Goal: Task Accomplishment & Management: Complete application form

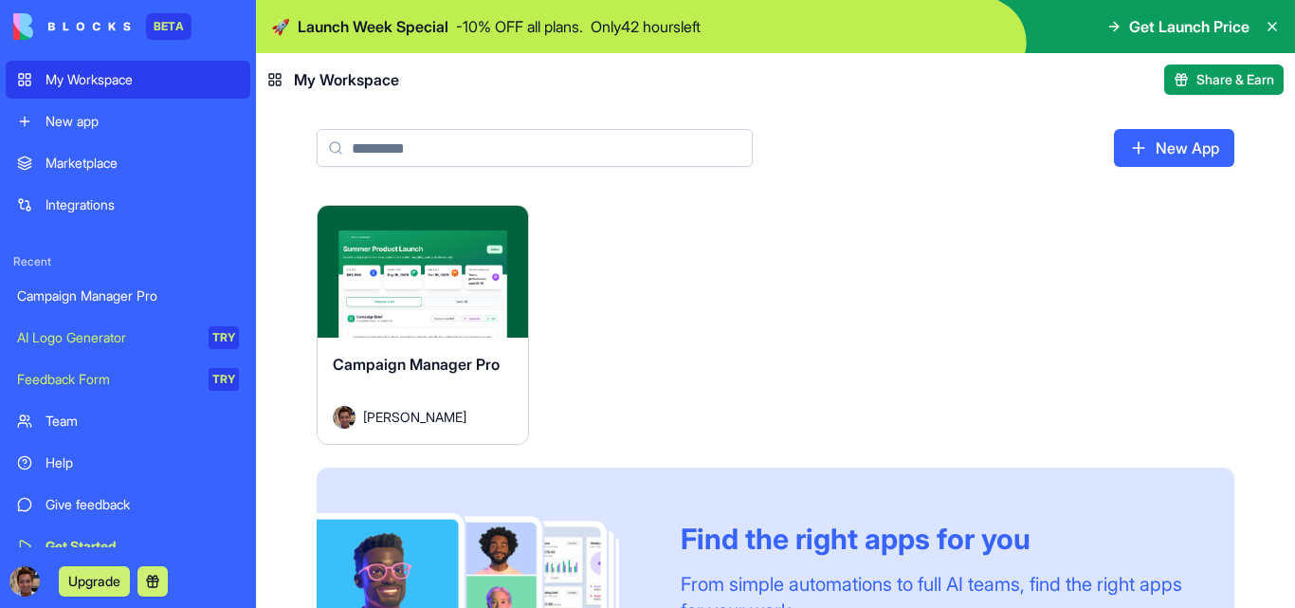
click at [1201, 28] on span "Get Launch Price" at bounding box center [1189, 26] width 120 height 23
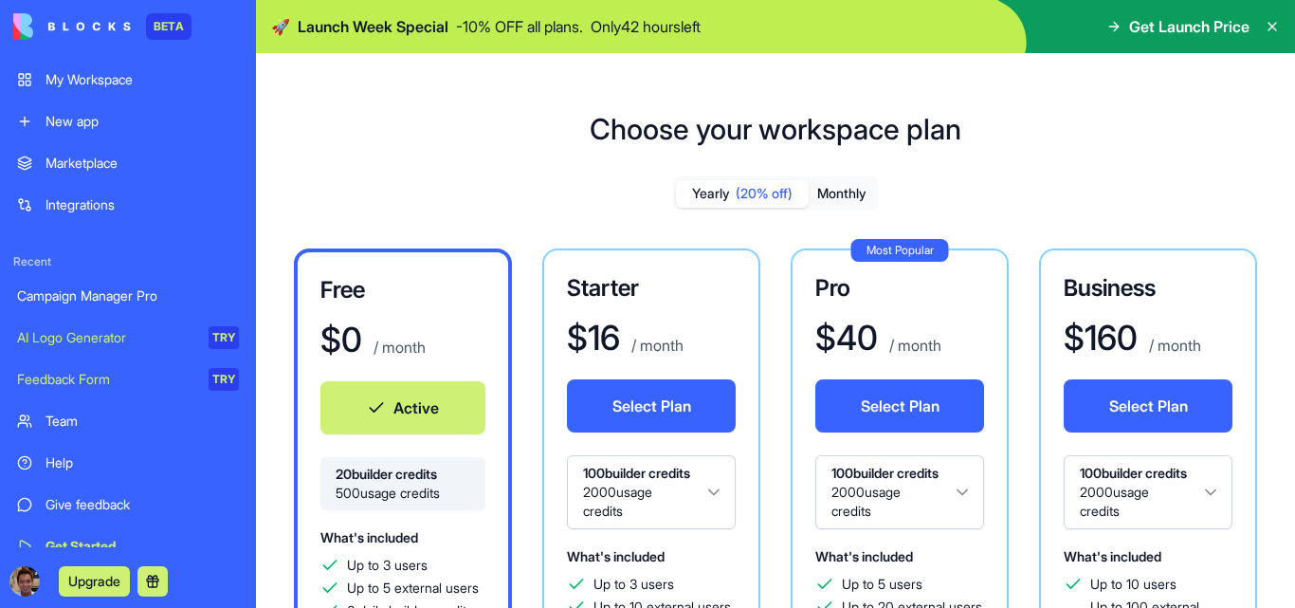
click at [821, 199] on button "Monthly" at bounding box center [842, 193] width 66 height 27
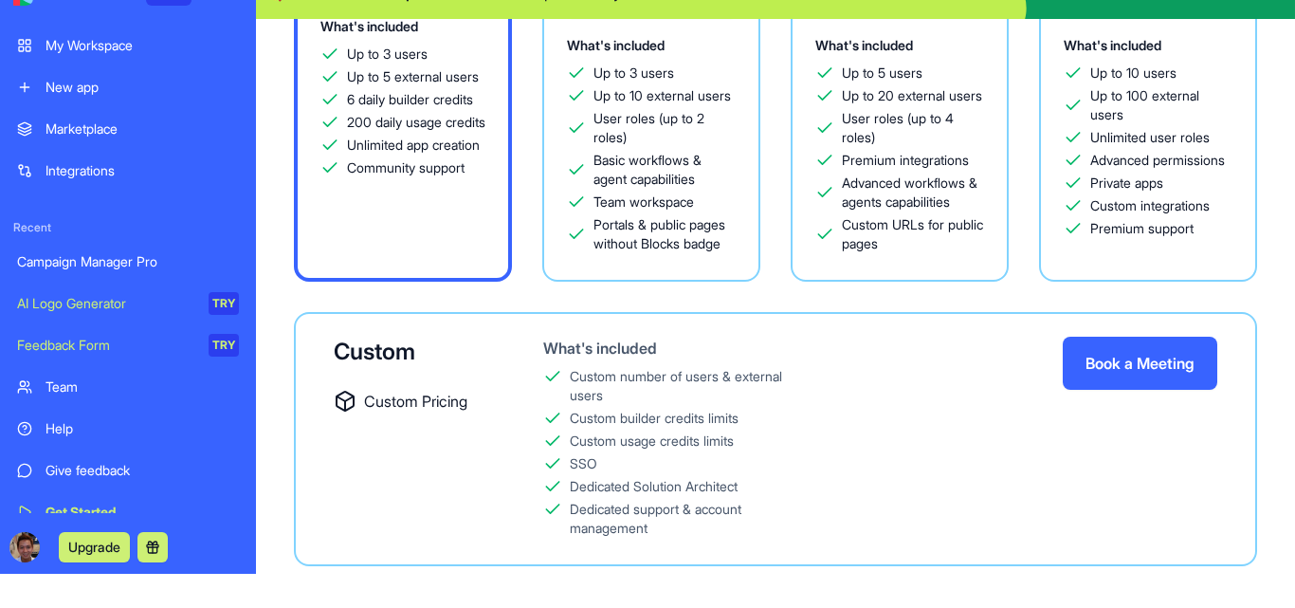
scroll to position [53, 0]
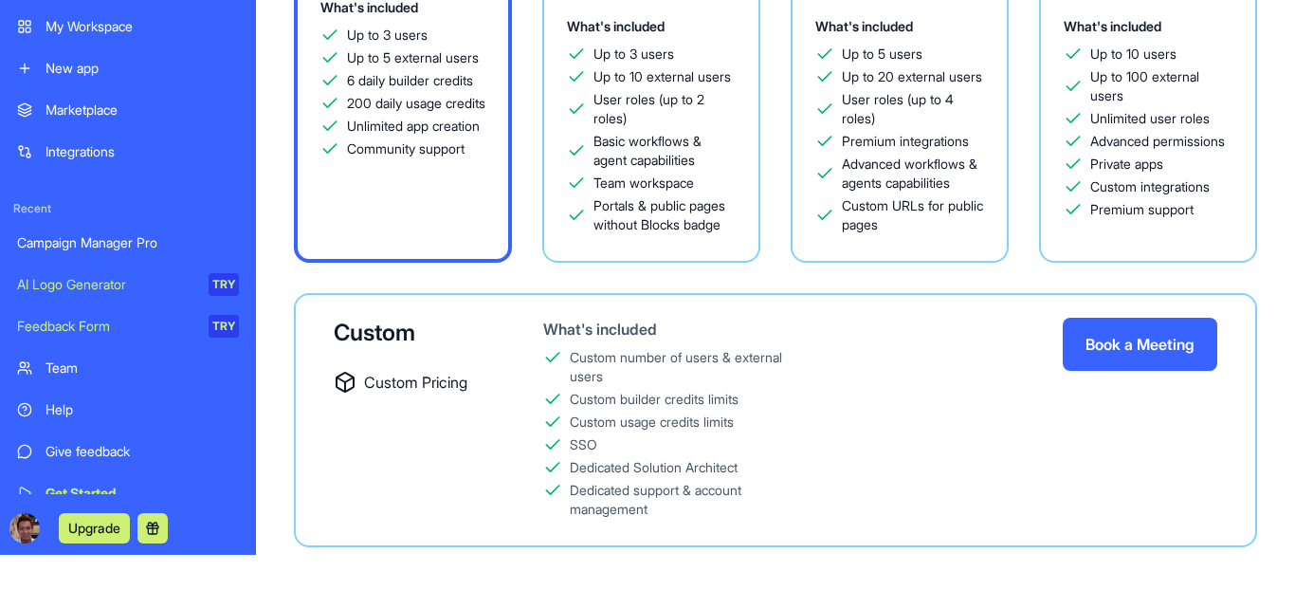
click at [669, 359] on div "Custom number of users & external users" at bounding box center [689, 367] width 238 height 38
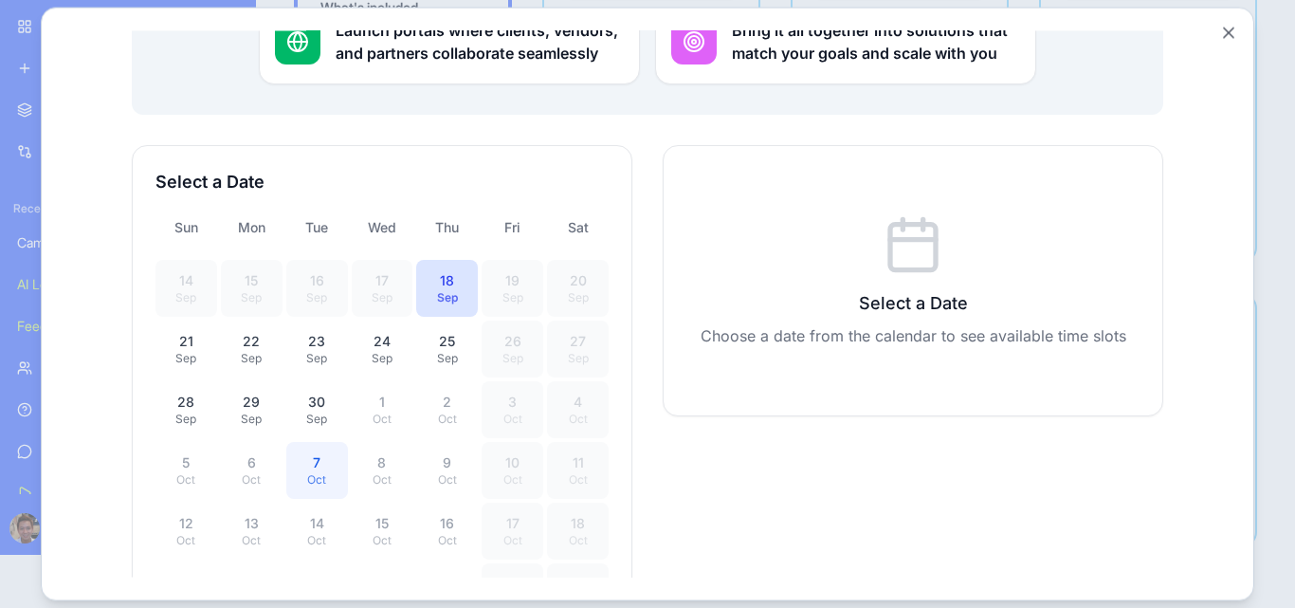
scroll to position [321, 0]
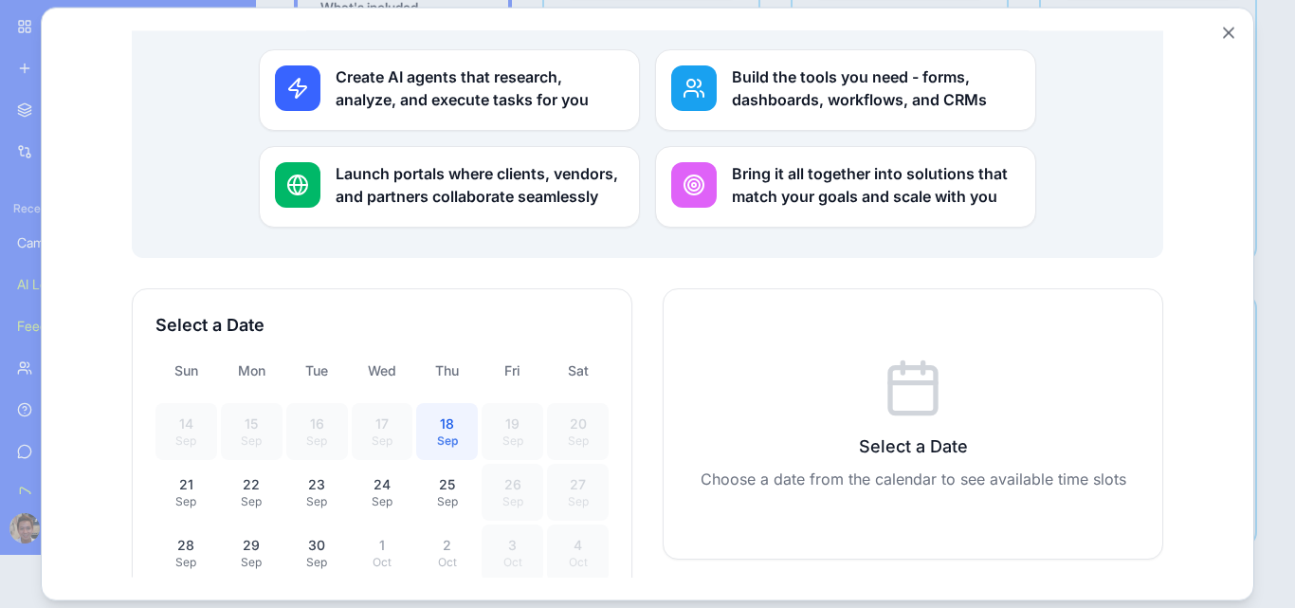
click at [436, 413] on div "18" at bounding box center [447, 422] width 39 height 19
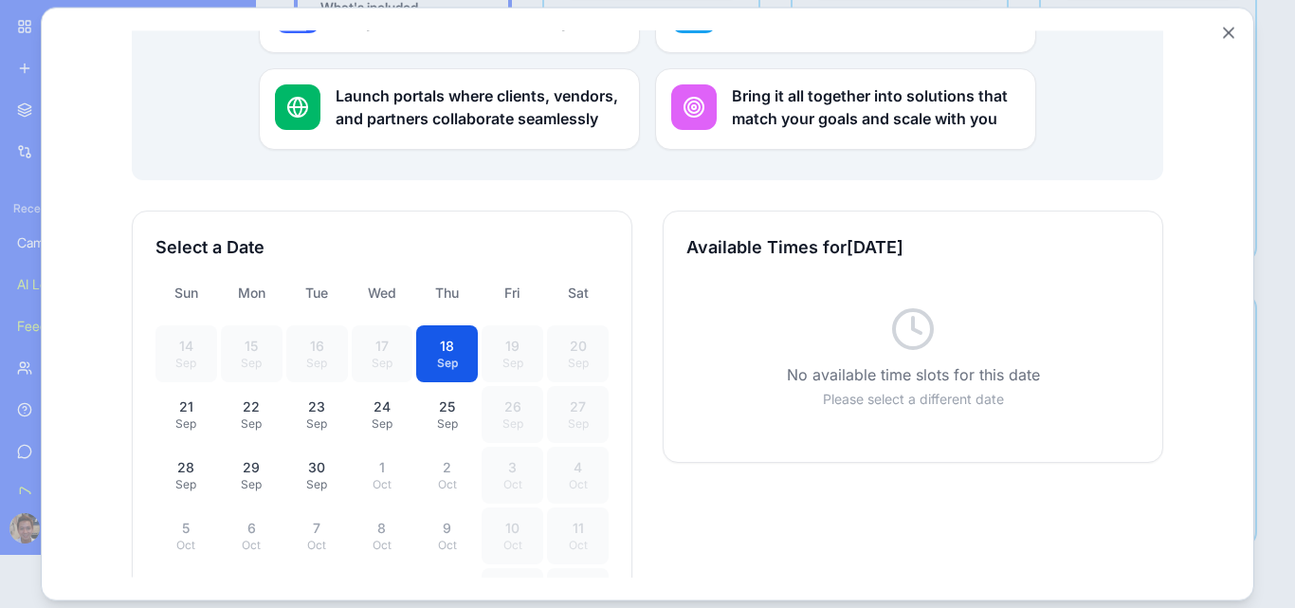
scroll to position [511, 0]
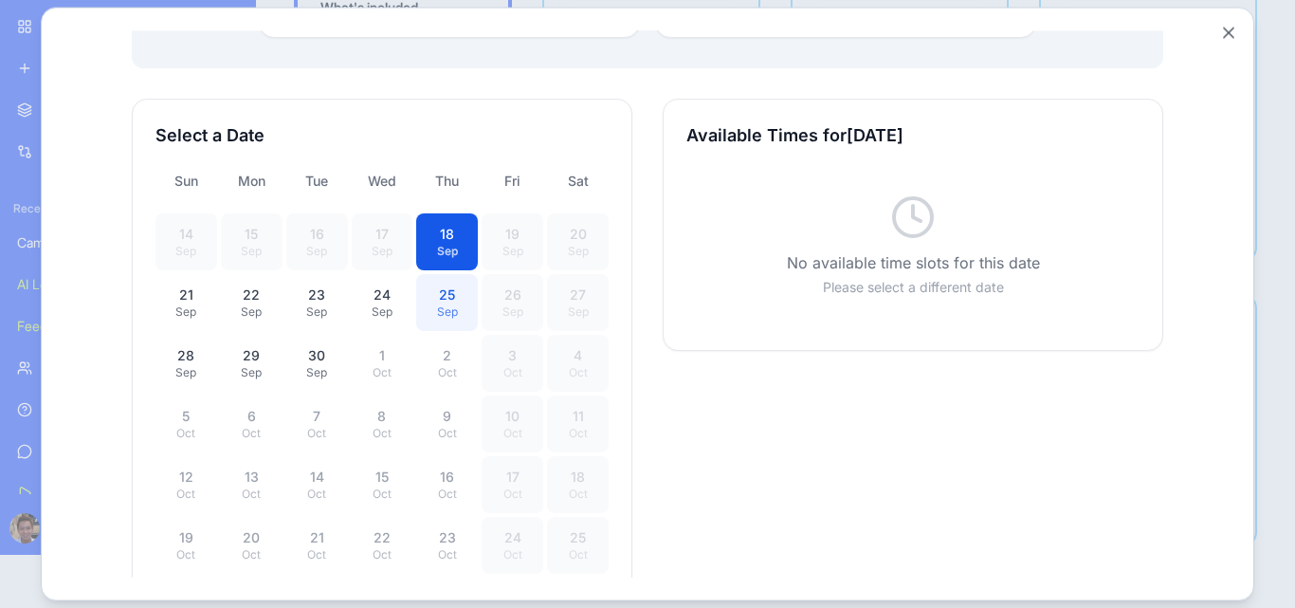
click at [441, 303] on div "Sep" at bounding box center [447, 310] width 39 height 15
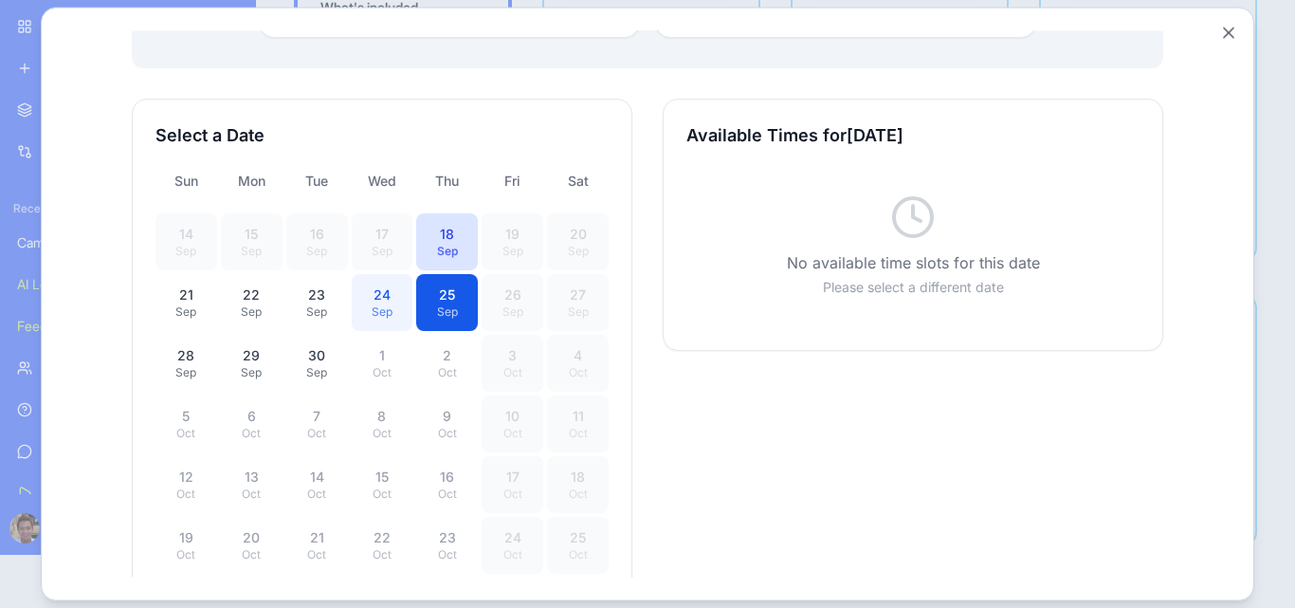
click at [373, 303] on div "Sep" at bounding box center [382, 310] width 39 height 15
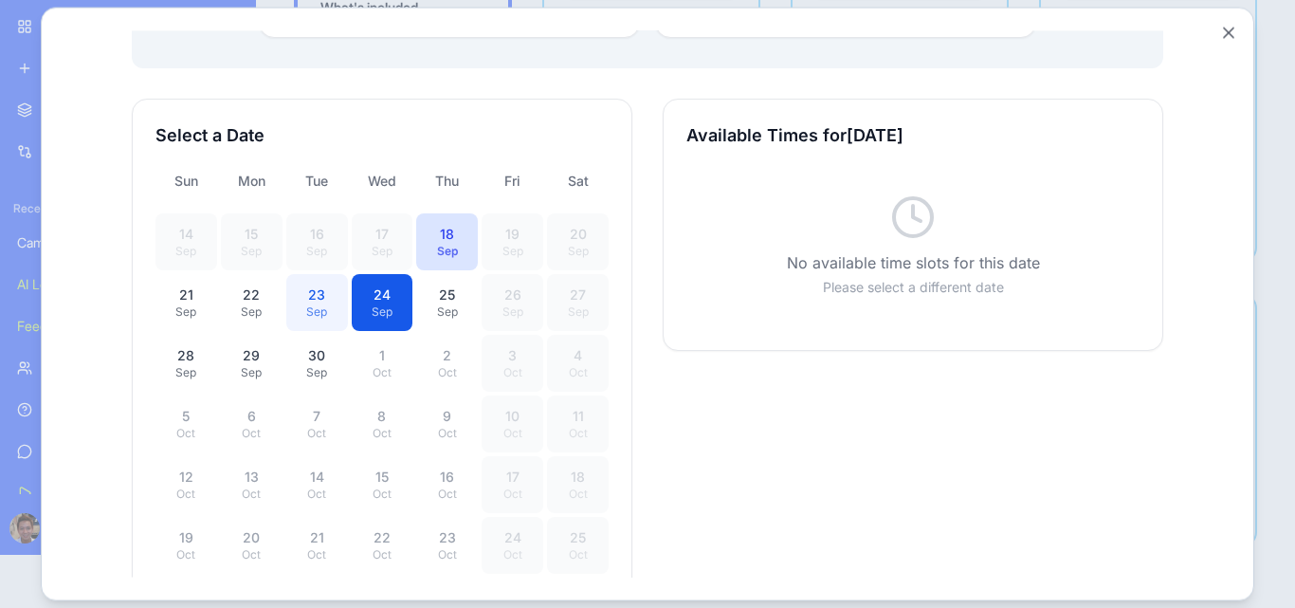
click at [302, 303] on div "Sep" at bounding box center [317, 310] width 39 height 15
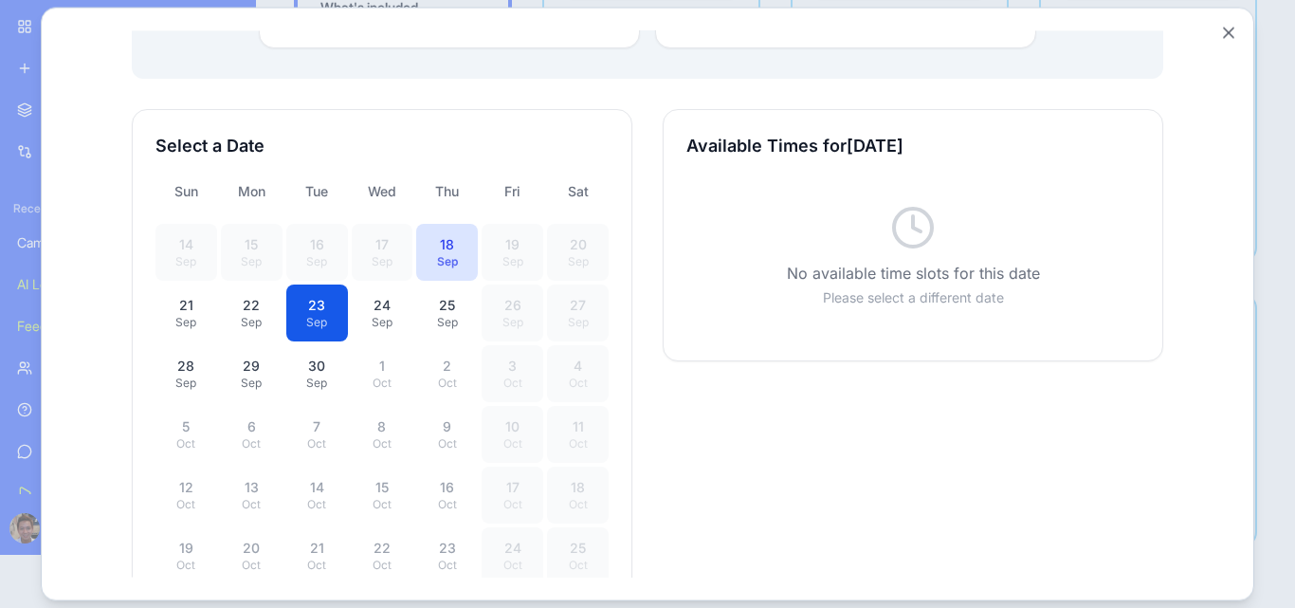
scroll to position [606, 0]
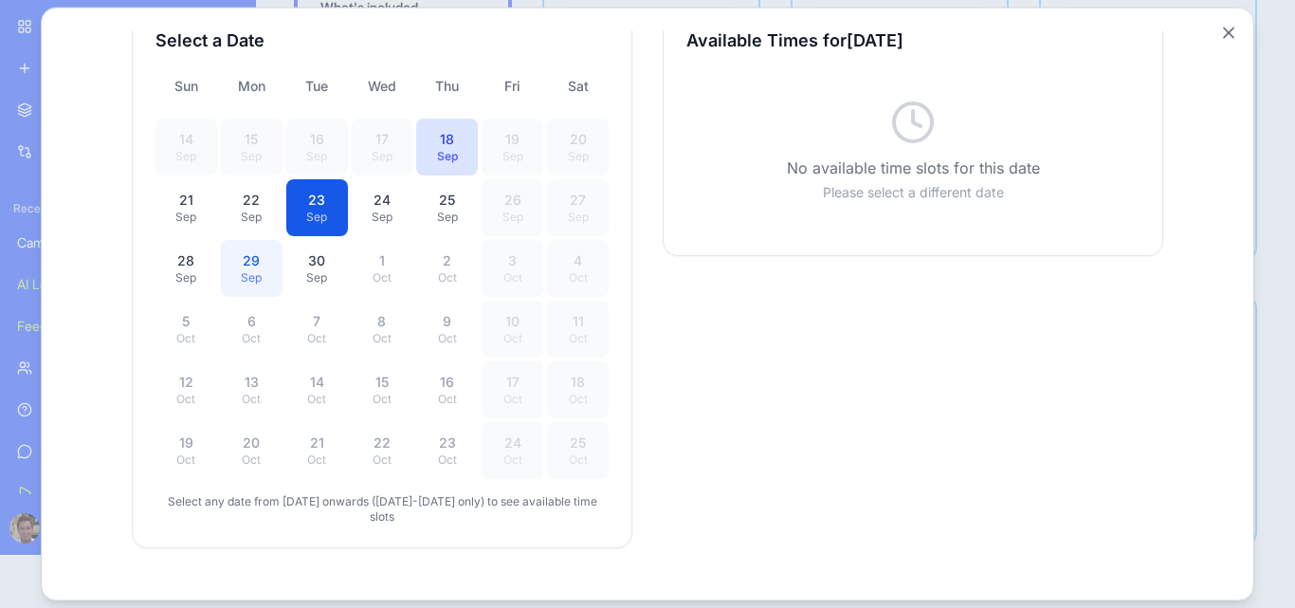
click at [254, 250] on div "29" at bounding box center [251, 259] width 39 height 19
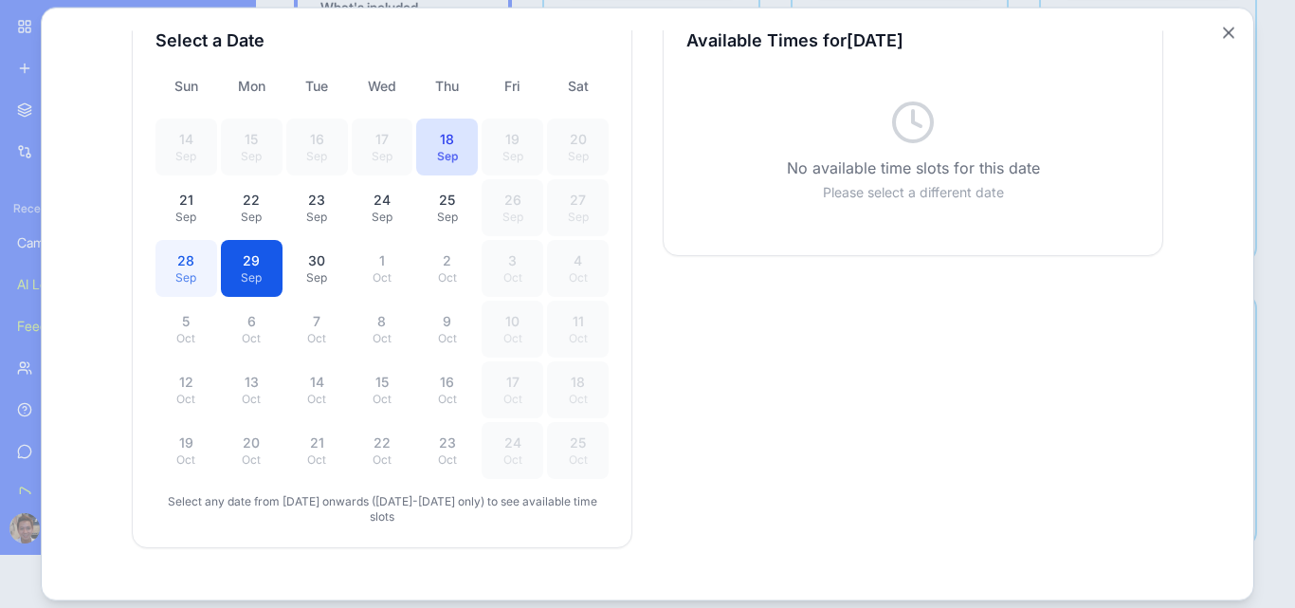
click at [183, 269] on div "Sep" at bounding box center [186, 276] width 39 height 15
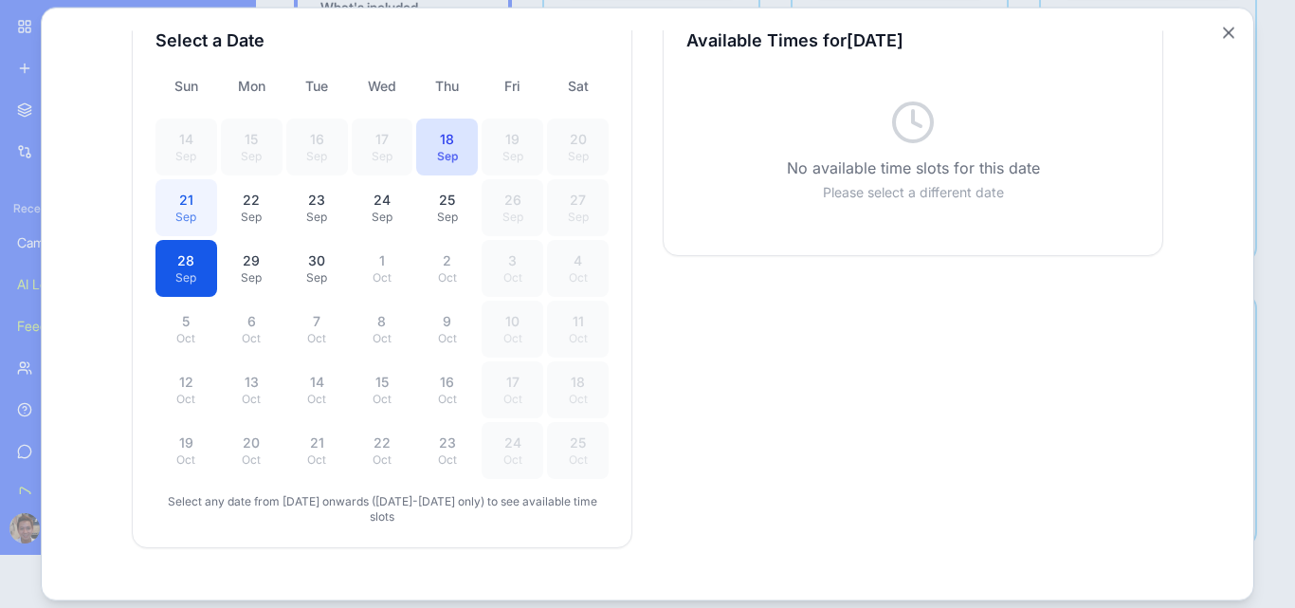
click at [172, 190] on div "21" at bounding box center [186, 199] width 39 height 19
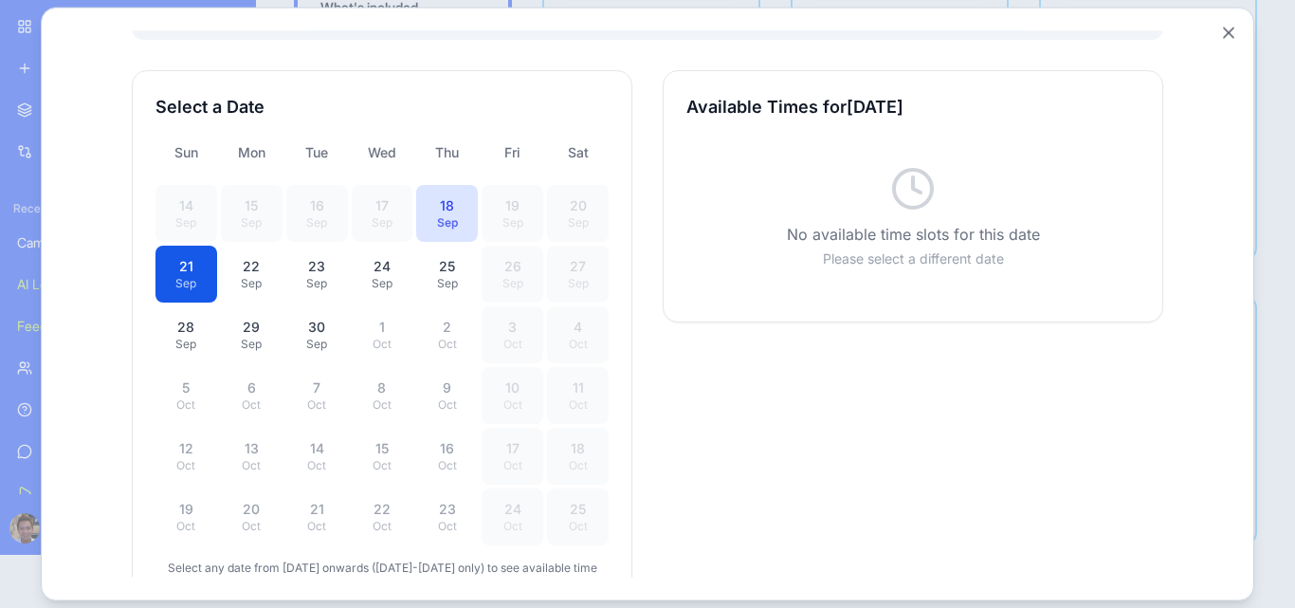
scroll to position [511, 0]
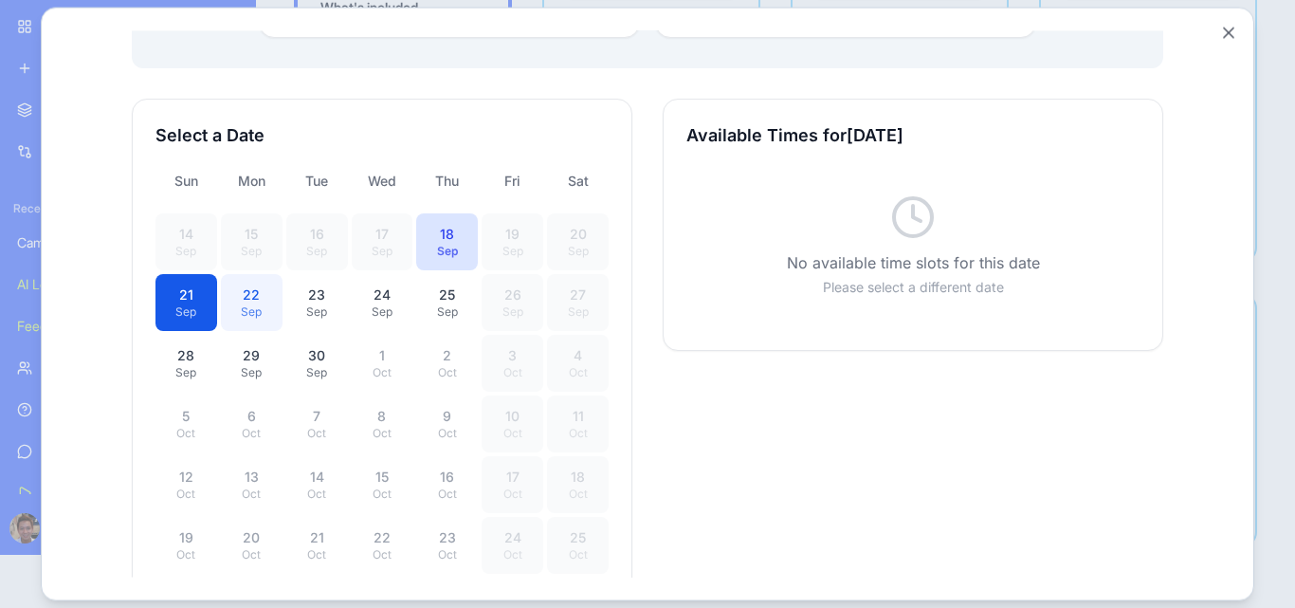
click at [261, 284] on div "22" at bounding box center [251, 293] width 39 height 19
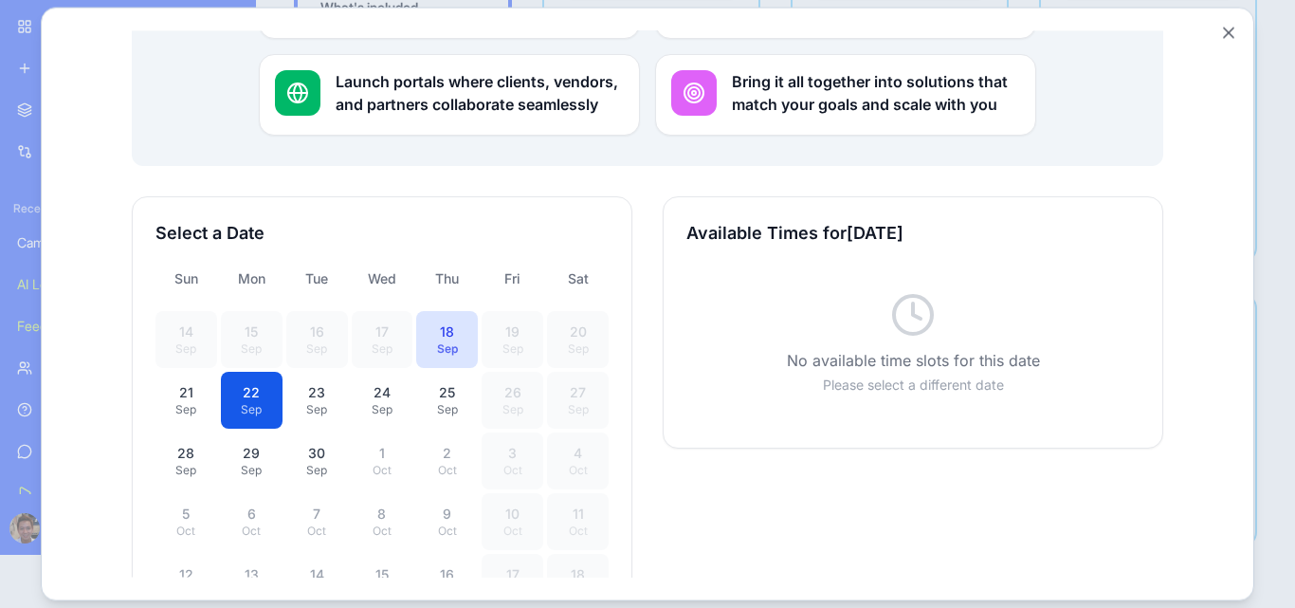
scroll to position [416, 0]
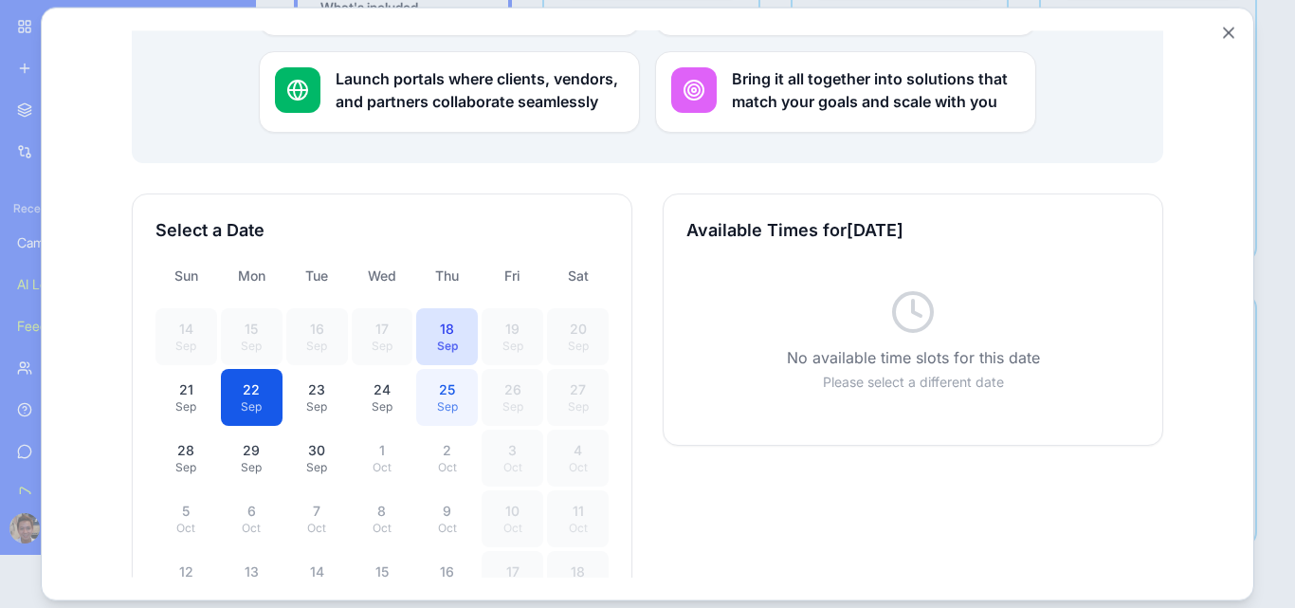
click at [453, 379] on div "25" at bounding box center [447, 388] width 39 height 19
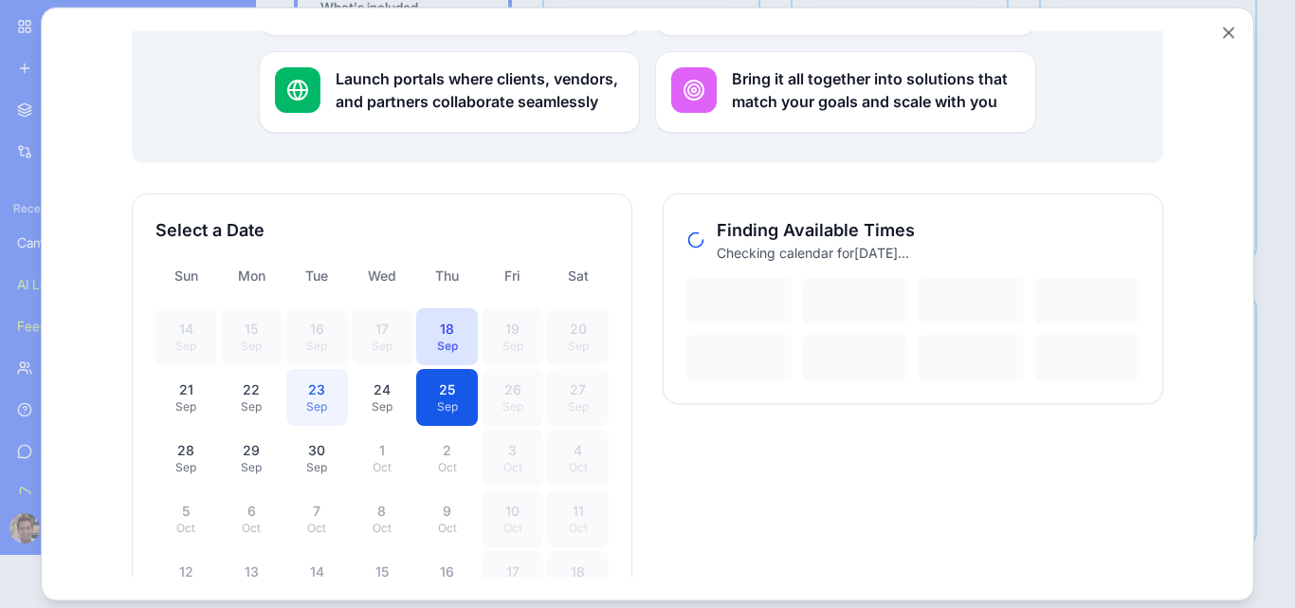
click at [298, 379] on div "23" at bounding box center [317, 388] width 39 height 19
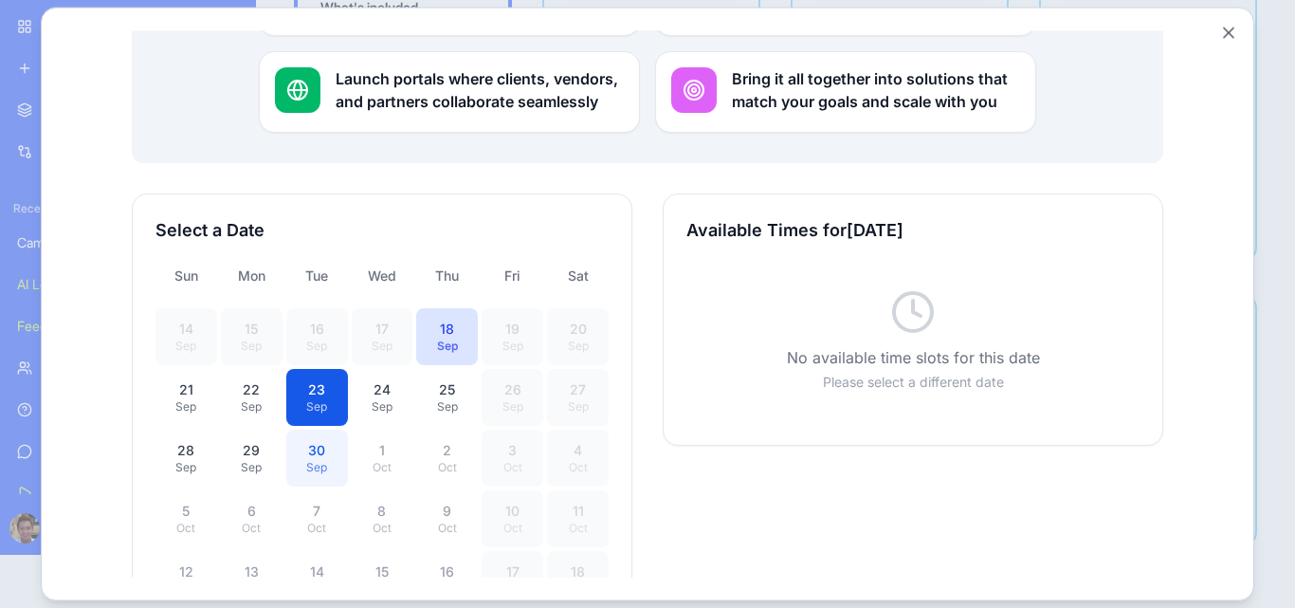
click at [314, 459] on div "Sep" at bounding box center [317, 466] width 39 height 15
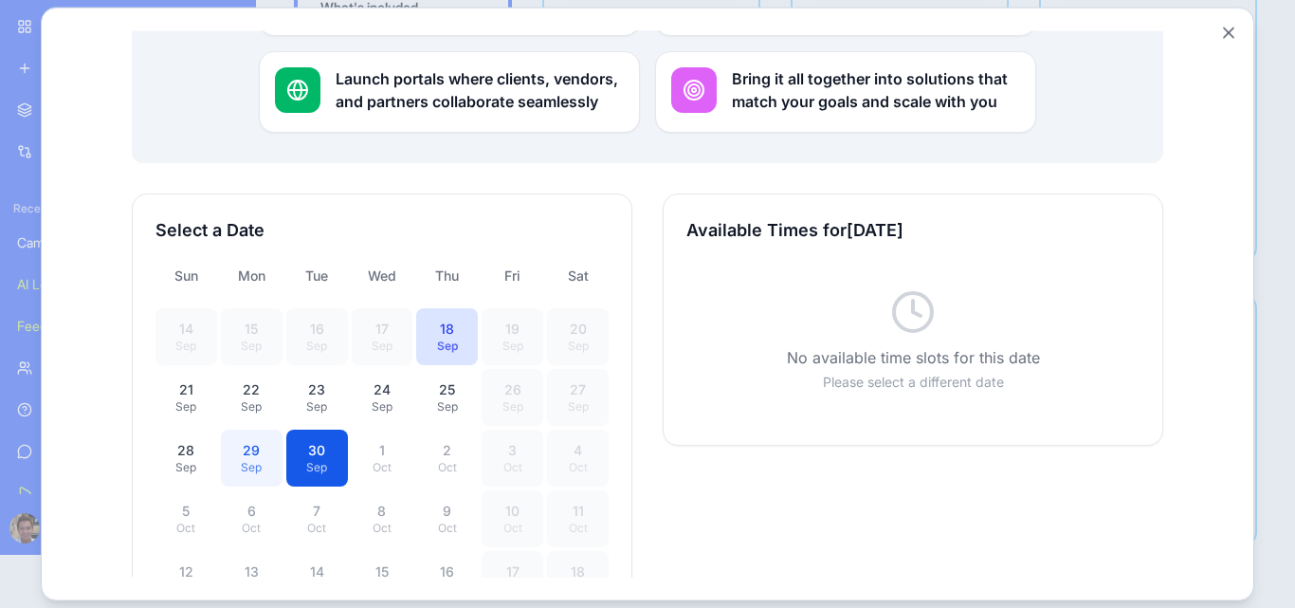
click at [245, 459] on div "Sep" at bounding box center [251, 466] width 39 height 15
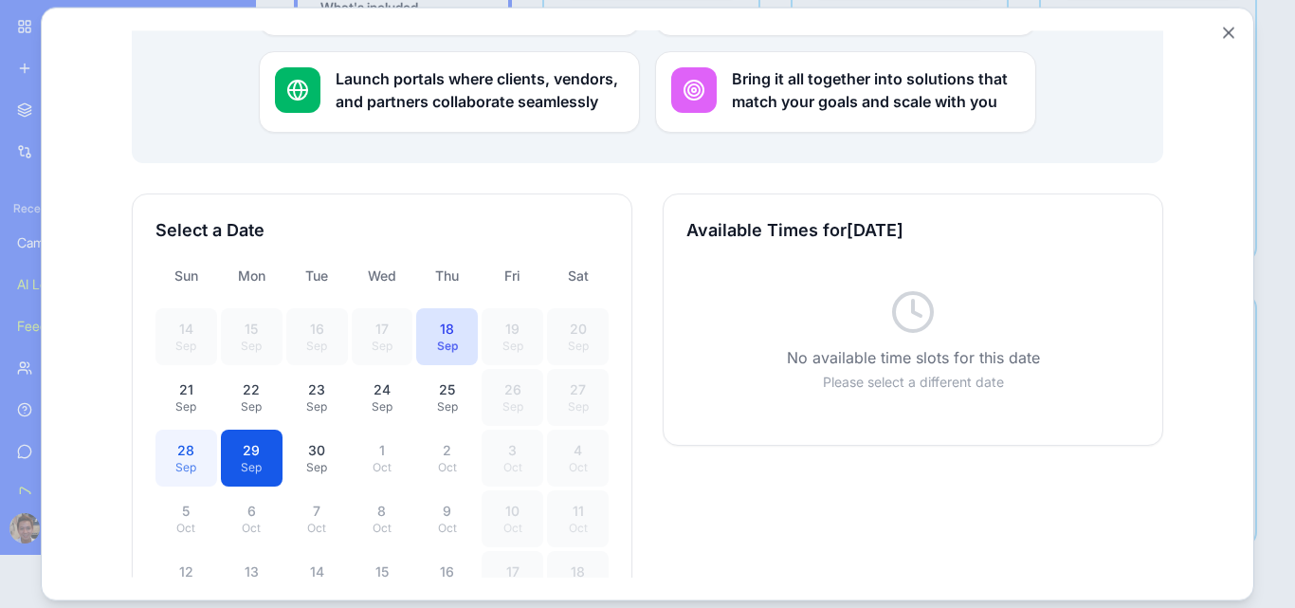
click at [180, 459] on div "Sep" at bounding box center [186, 466] width 39 height 15
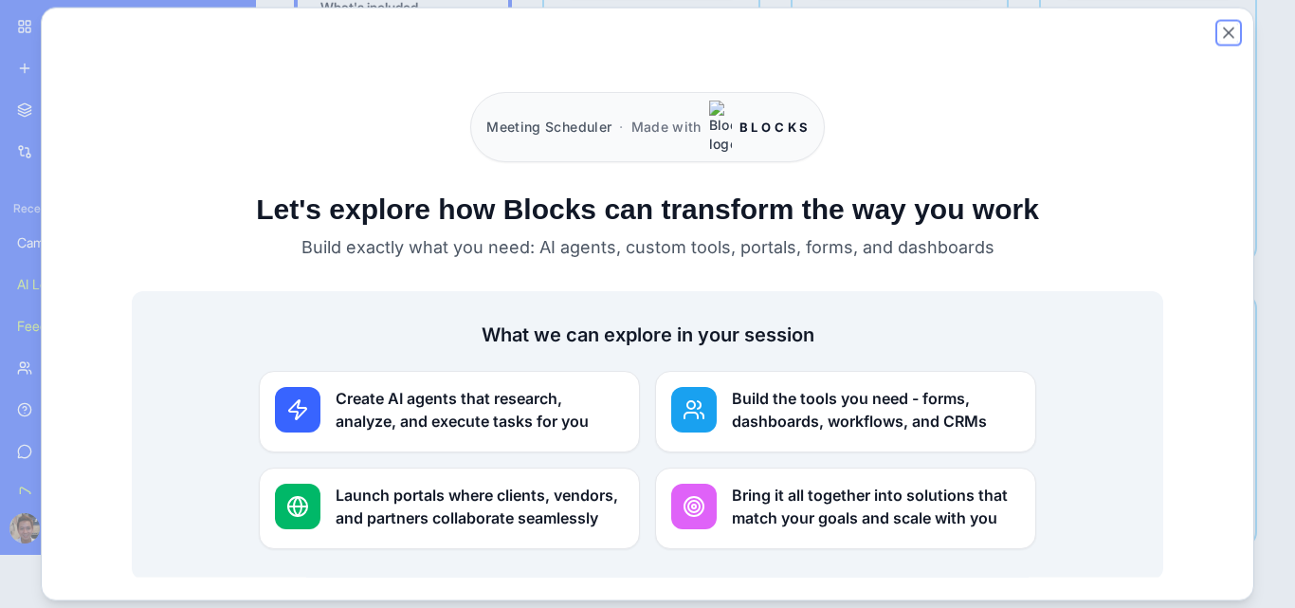
click at [1225, 34] on button "Close" at bounding box center [1228, 32] width 19 height 19
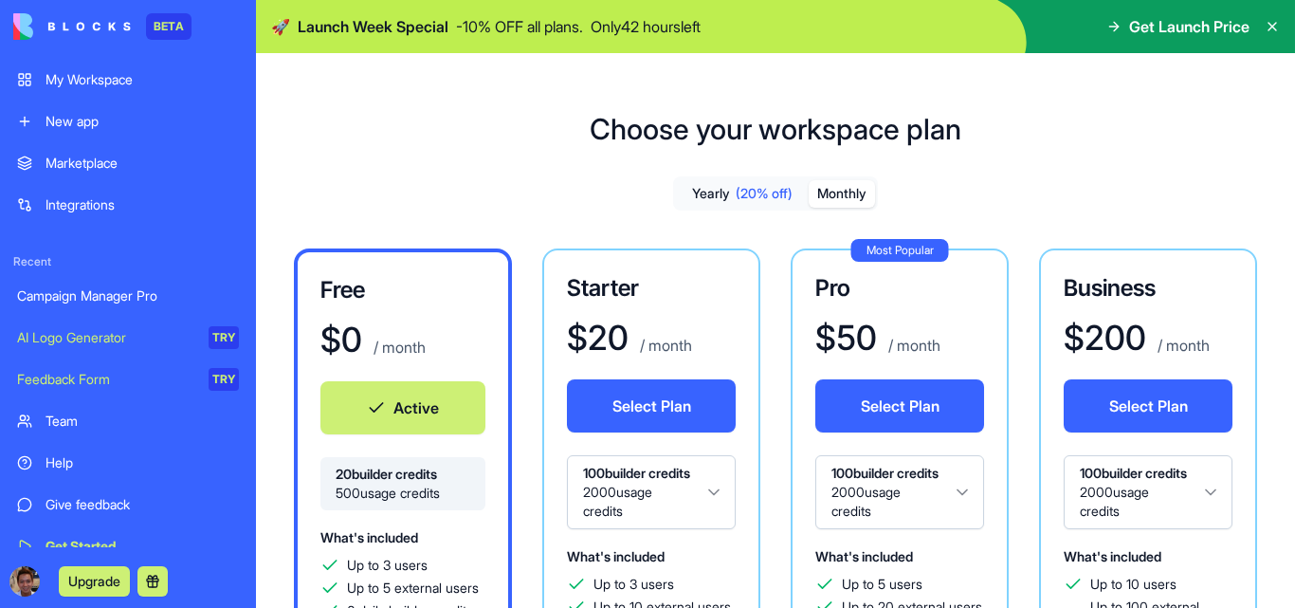
click at [1276, 24] on icon at bounding box center [1272, 26] width 15 height 15
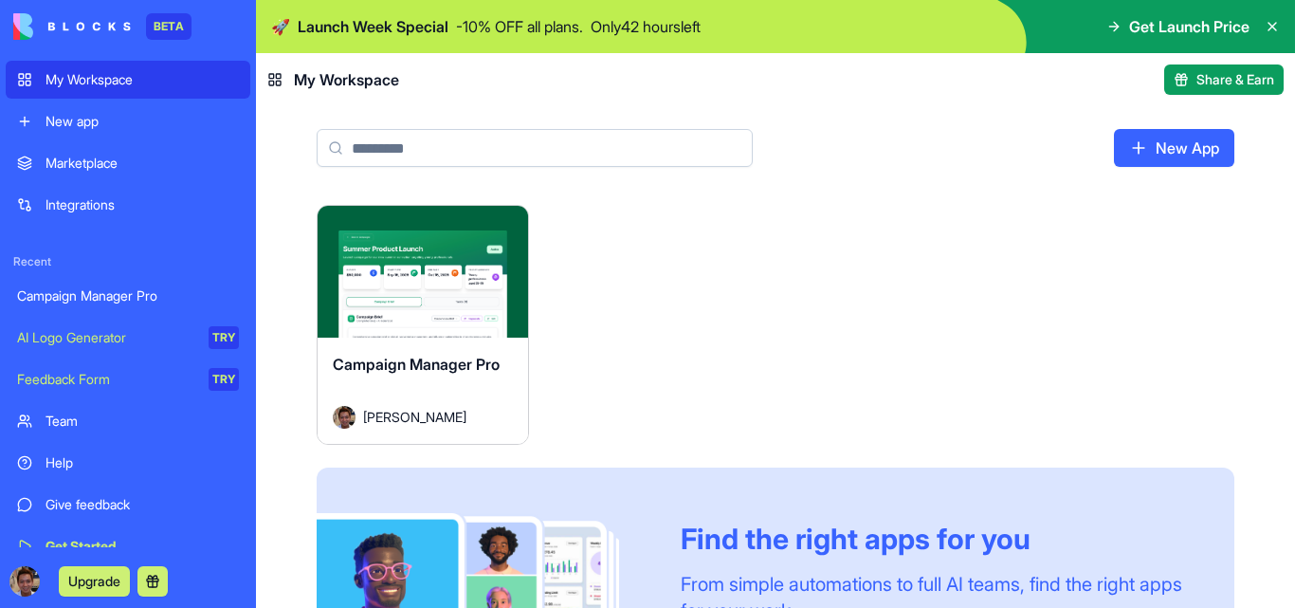
click at [432, 276] on button "Launch" at bounding box center [423, 271] width 142 height 38
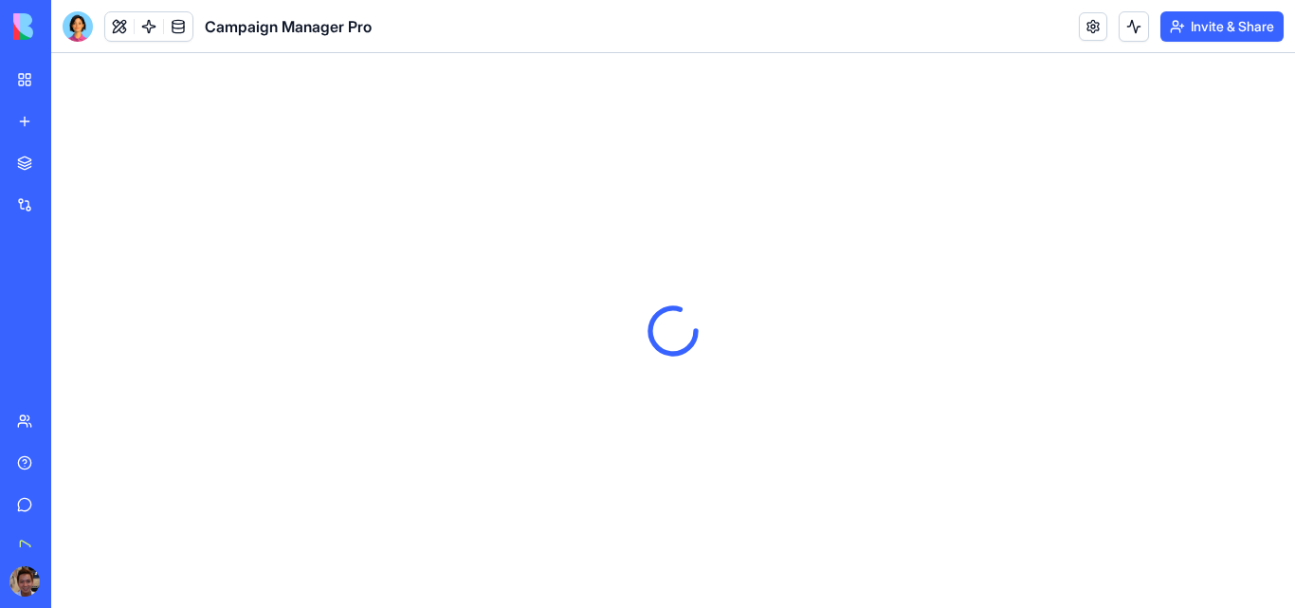
scroll to position [18, 0]
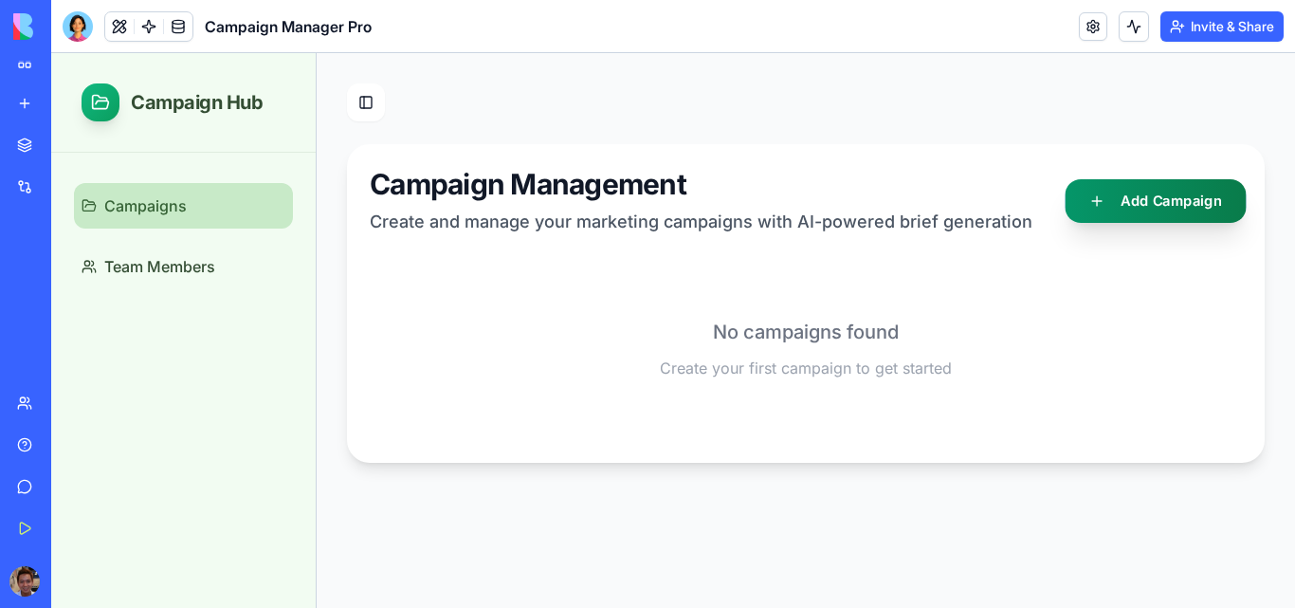
click at [1136, 204] on button "Add Campaign" at bounding box center [1155, 201] width 181 height 44
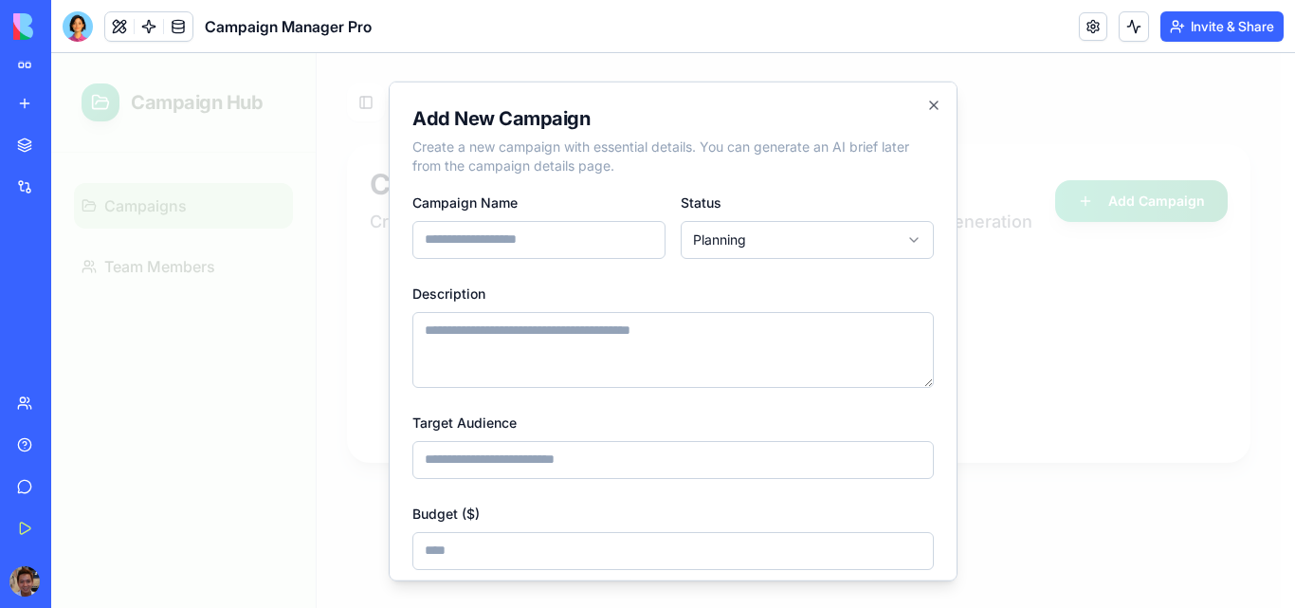
click at [536, 234] on input "Campaign Name" at bounding box center [538, 239] width 253 height 38
type input "**********"
click at [622, 339] on textarea "Description" at bounding box center [673, 349] width 522 height 76
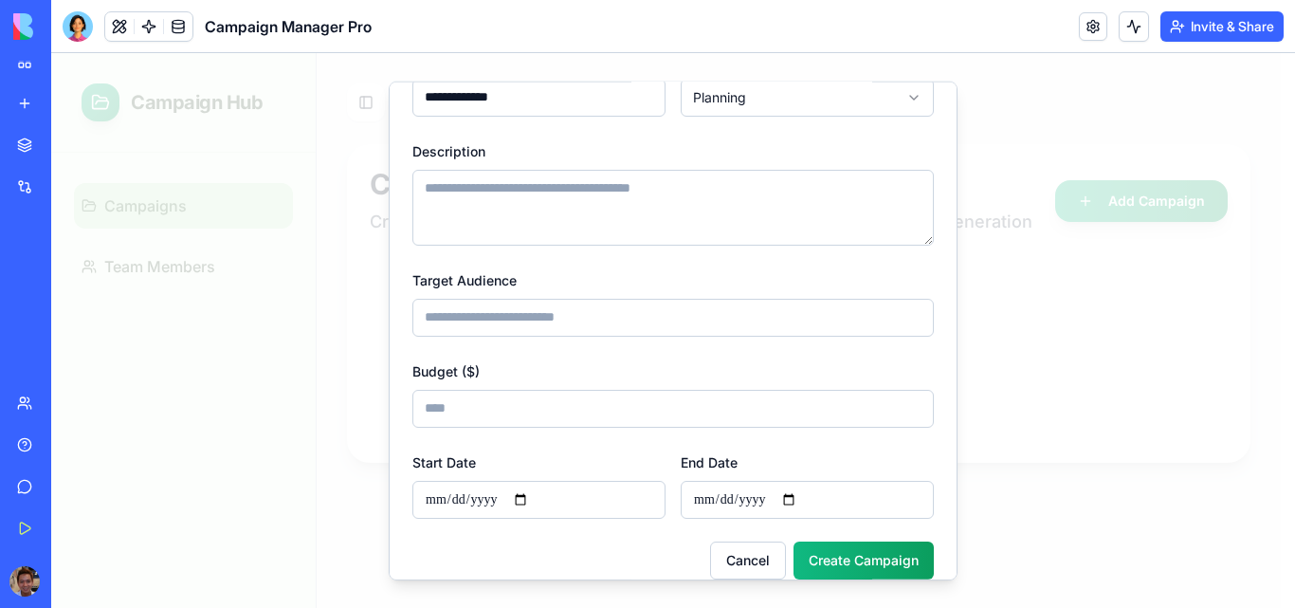
scroll to position [164, 0]
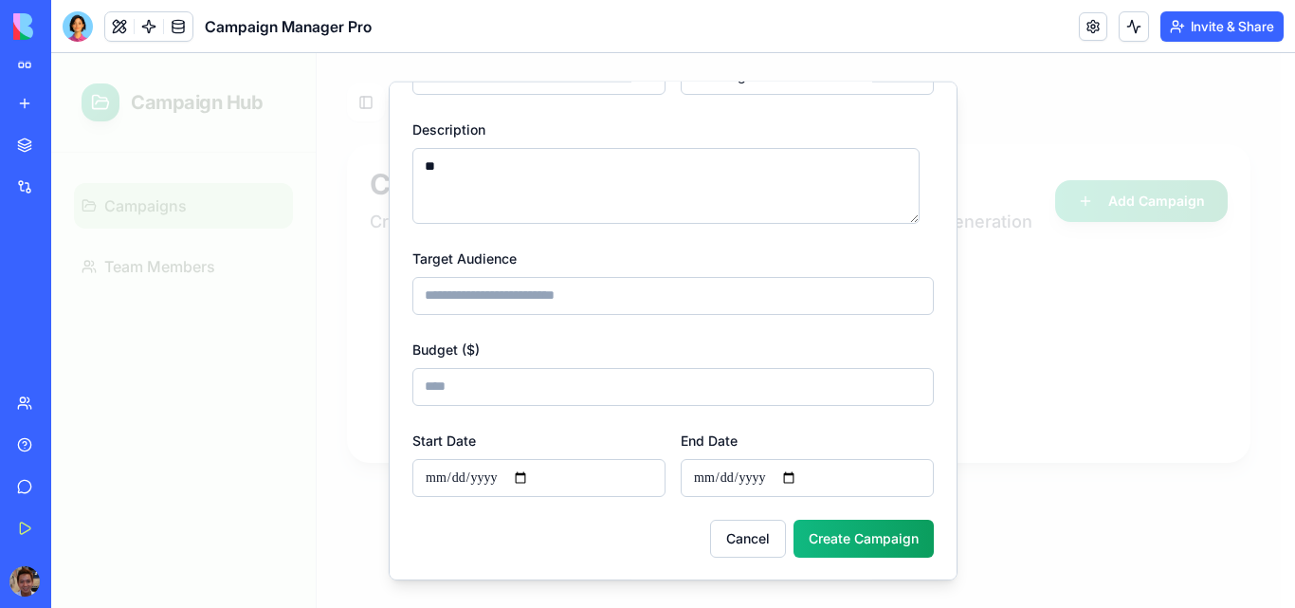
type textarea "*"
type textarea "********"
click at [511, 300] on input "Target Audience" at bounding box center [673, 295] width 522 height 38
type input "****"
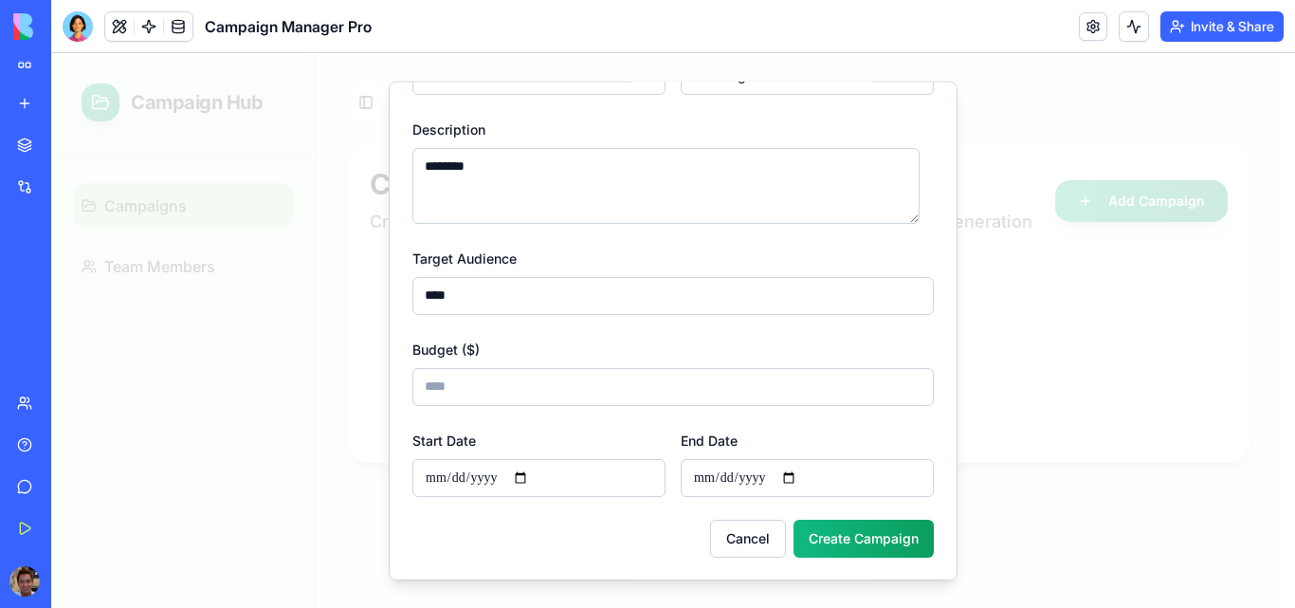
click at [504, 382] on input "Budget ($)" at bounding box center [673, 386] width 522 height 38
type input "***"
click at [842, 533] on button "Create Campaign" at bounding box center [864, 538] width 140 height 38
click at [532, 472] on input "Start Date" at bounding box center [538, 477] width 253 height 38
type input "**********"
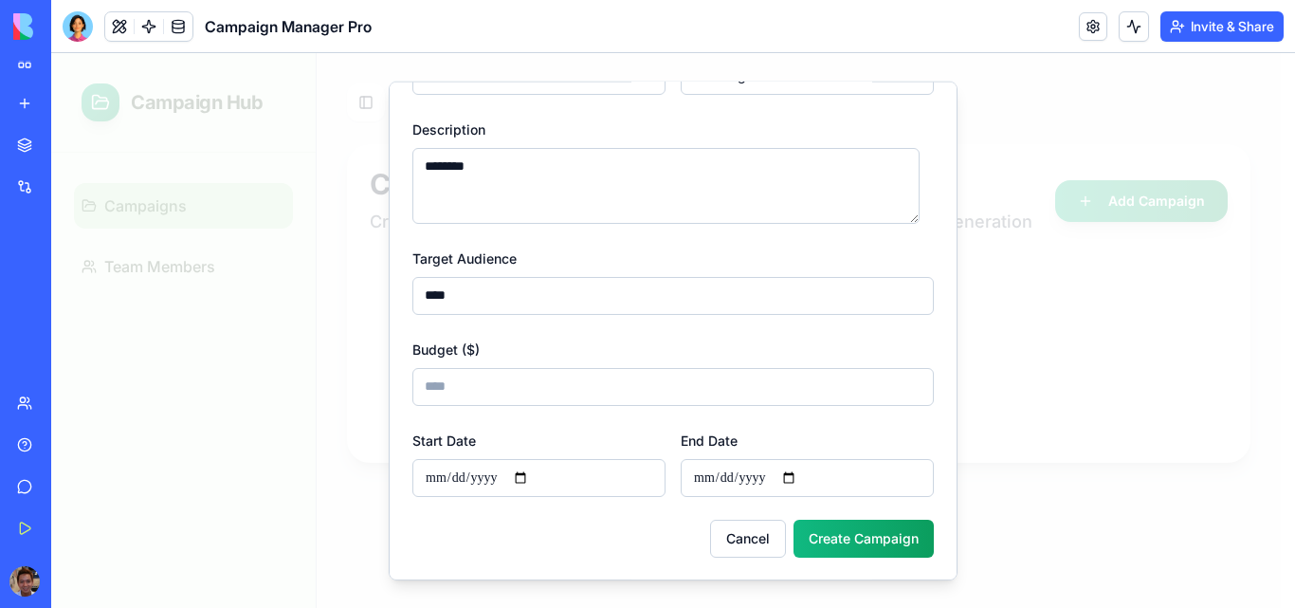
click at [793, 475] on input "End Date" at bounding box center [807, 477] width 253 height 38
type input "**********"
click at [865, 534] on button "Create Campaign" at bounding box center [864, 538] width 140 height 38
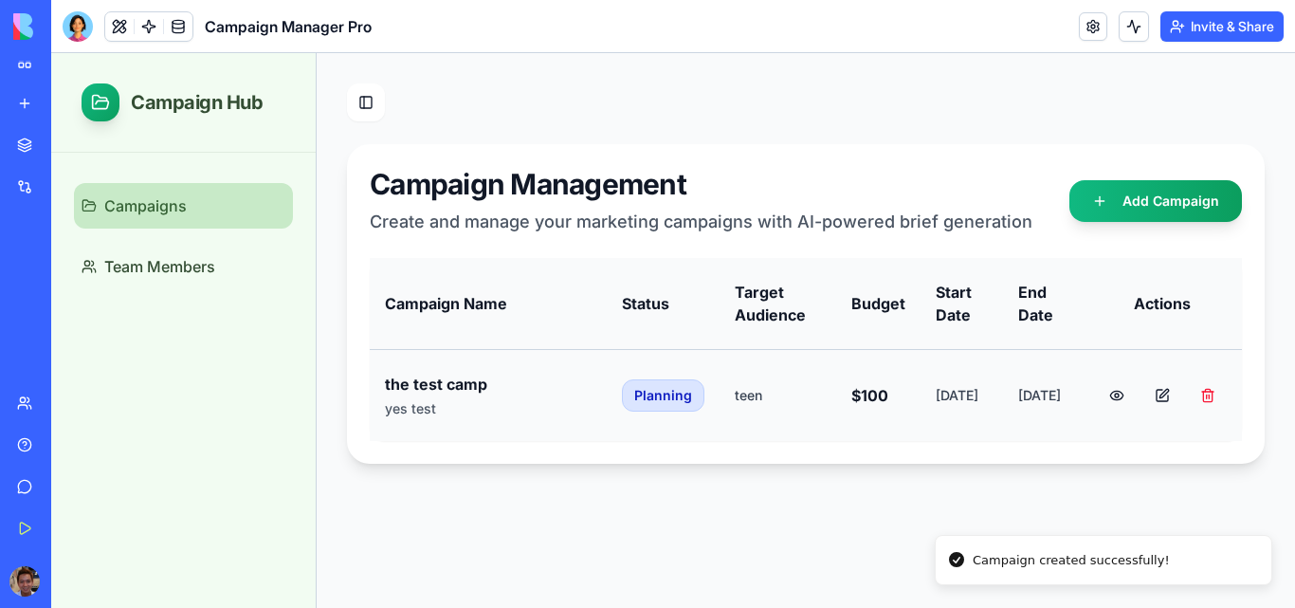
click at [445, 381] on div "the test camp" at bounding box center [488, 384] width 207 height 23
click at [1108, 398] on button at bounding box center [1117, 395] width 38 height 38
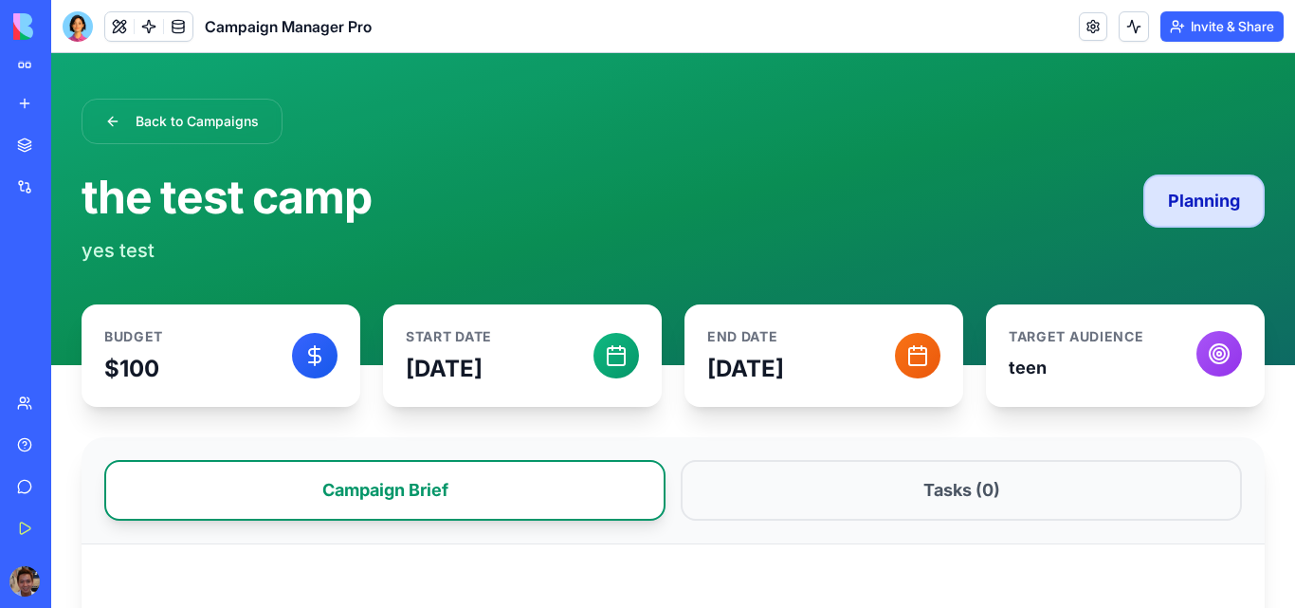
click at [150, 354] on p "$100" at bounding box center [198, 369] width 188 height 30
click at [546, 346] on div "Start Date Sep 17, 2025" at bounding box center [500, 355] width 188 height 57
click at [783, 209] on h1 "the test camp" at bounding box center [613, 197] width 1062 height 46
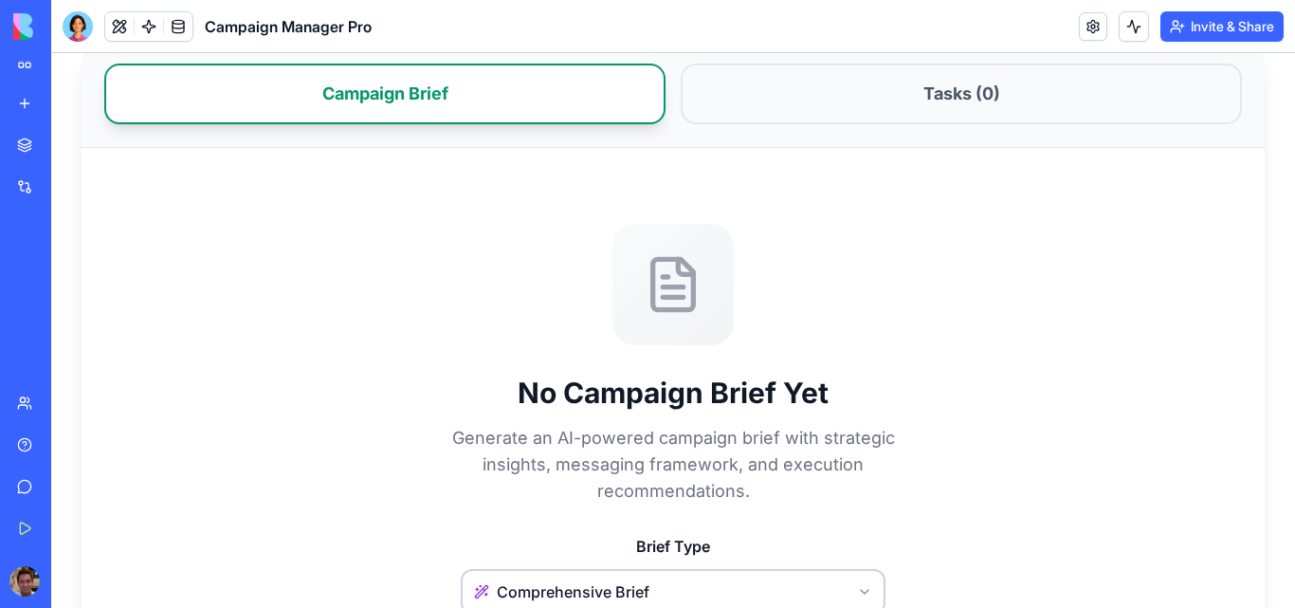
scroll to position [156, 0]
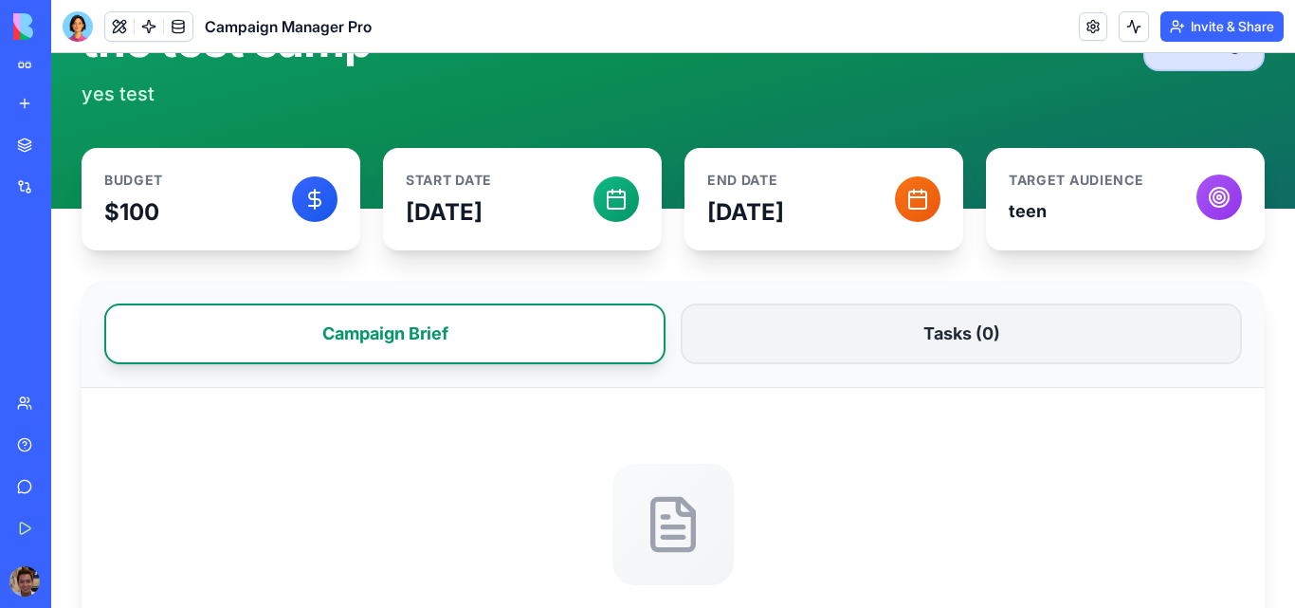
click at [966, 334] on button "Tasks ( 0 )" at bounding box center [961, 333] width 561 height 61
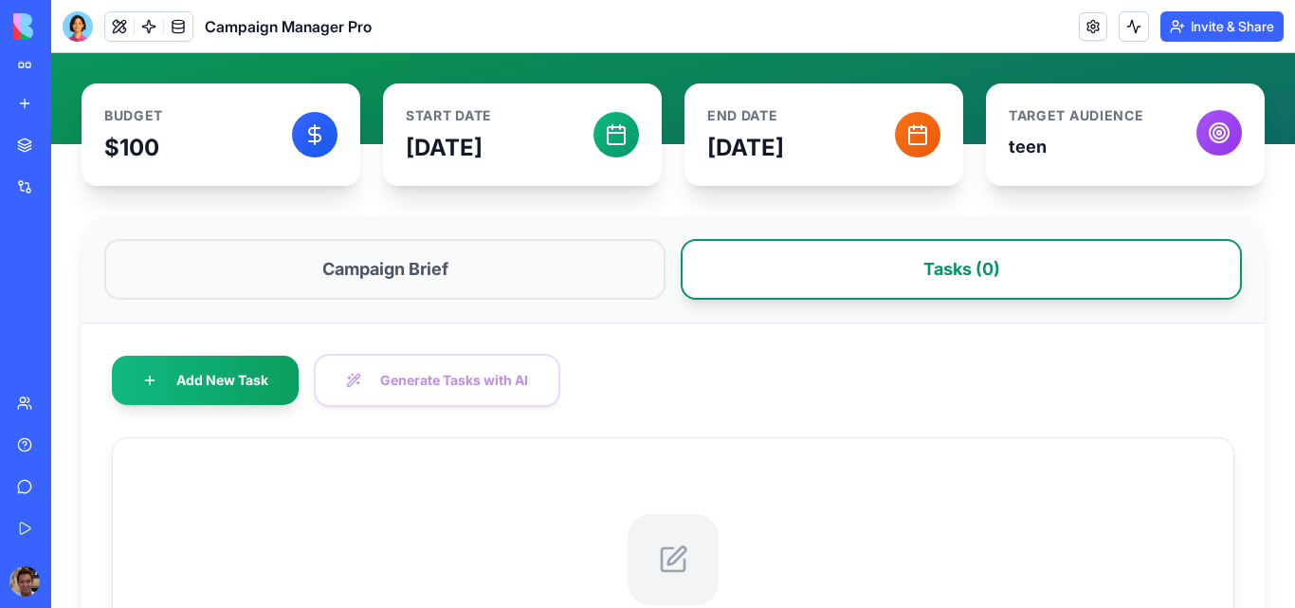
scroll to position [251, 0]
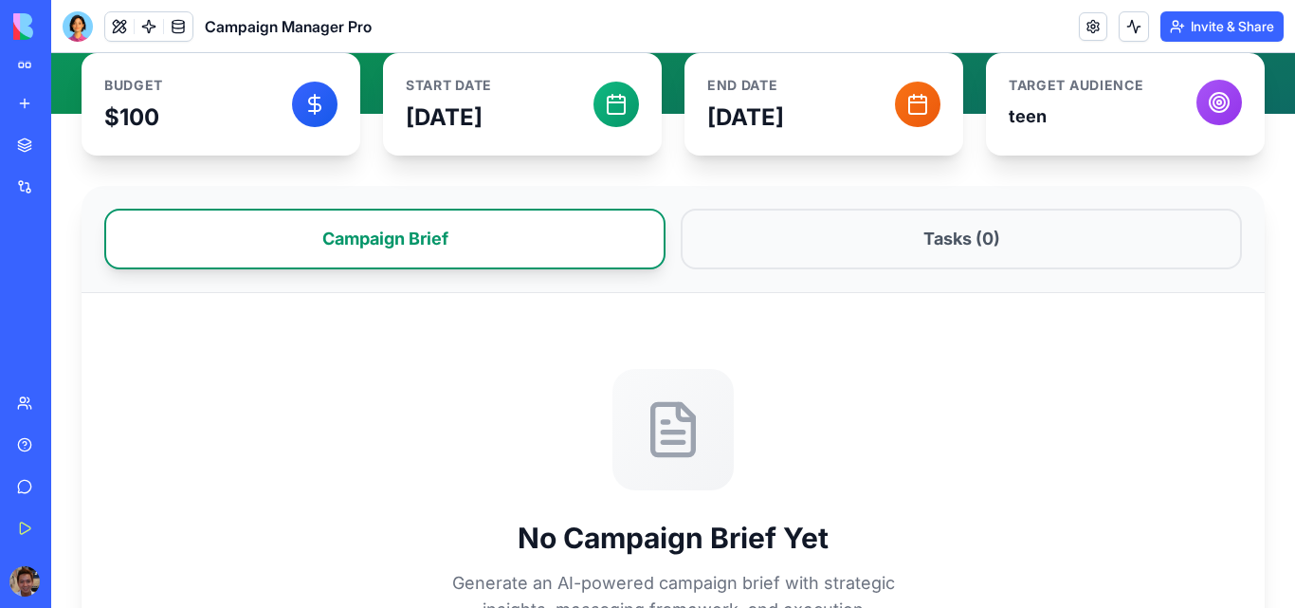
click at [332, 265] on button "Campaign Brief" at bounding box center [384, 239] width 561 height 61
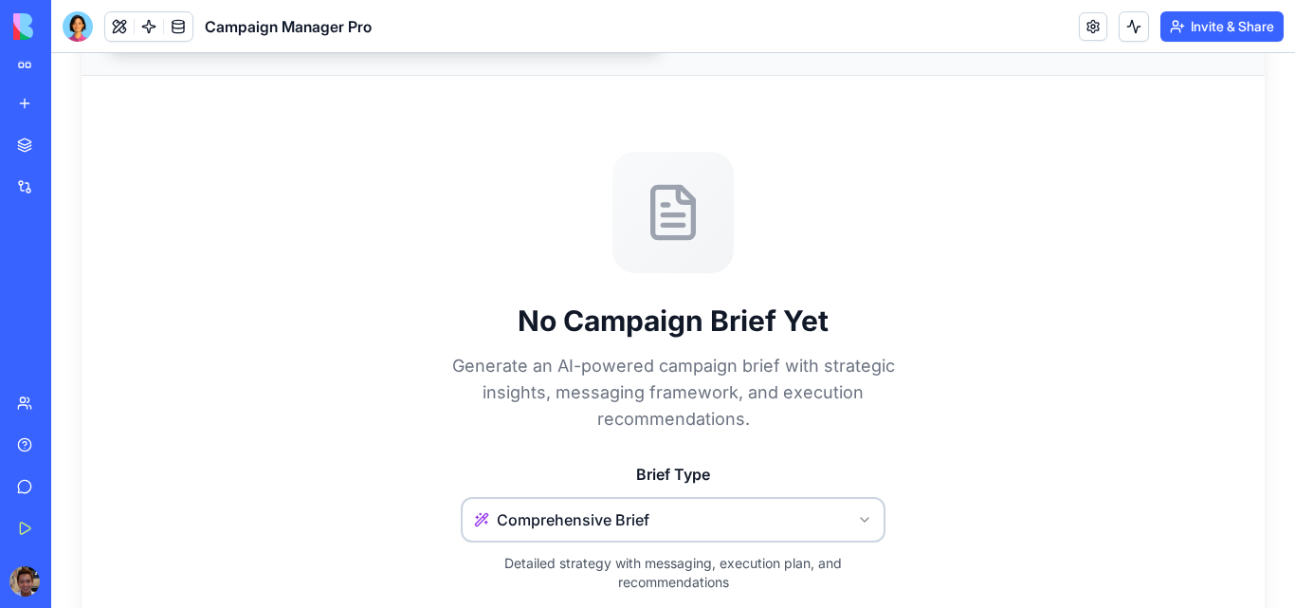
scroll to position [631, 0]
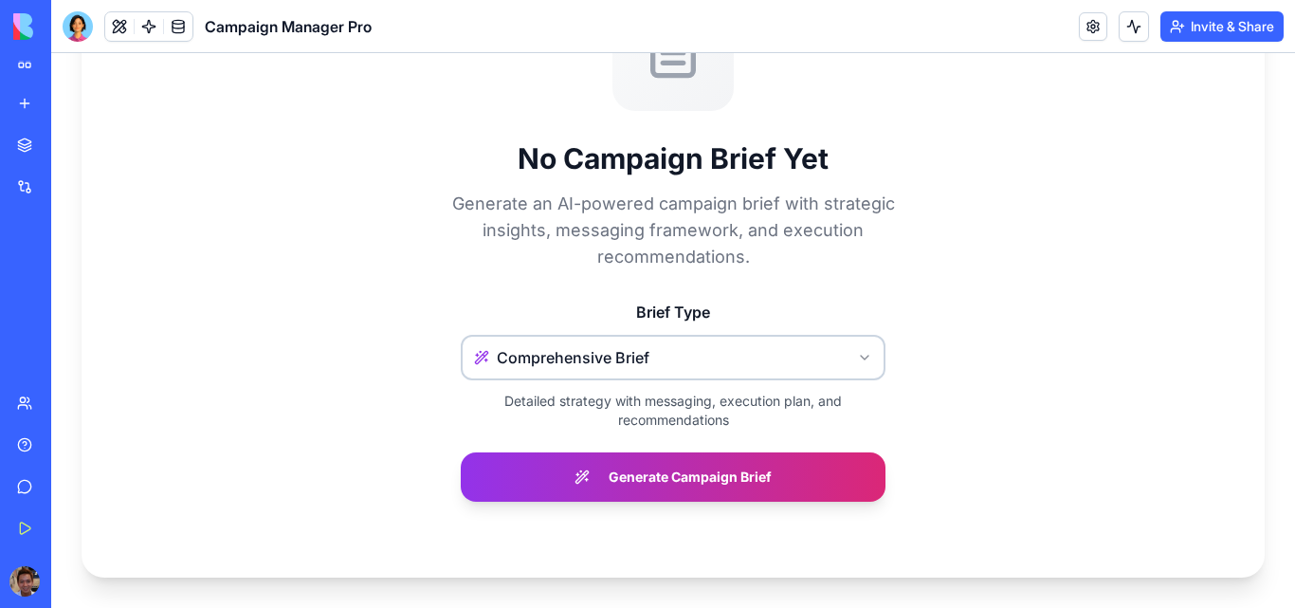
click at [688, 362] on html "Back to Campaigns the test camp yes test Planning Budget $100 Start Date Sep 17…" at bounding box center [673, 15] width 1244 height 1185
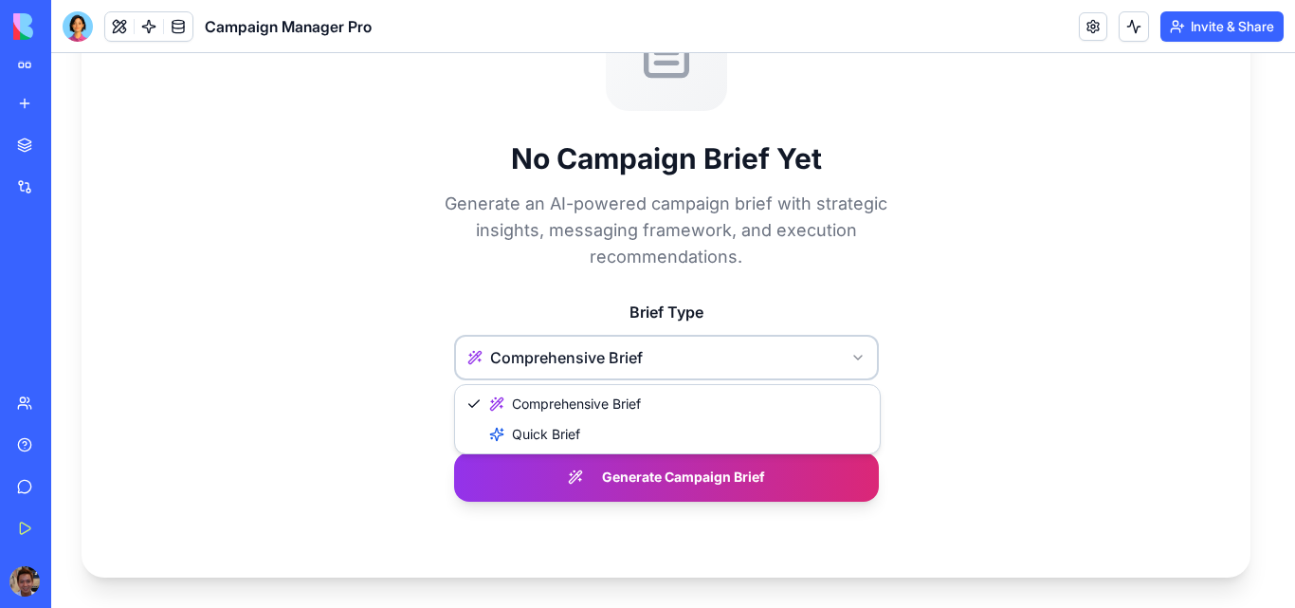
scroll to position [574, 0]
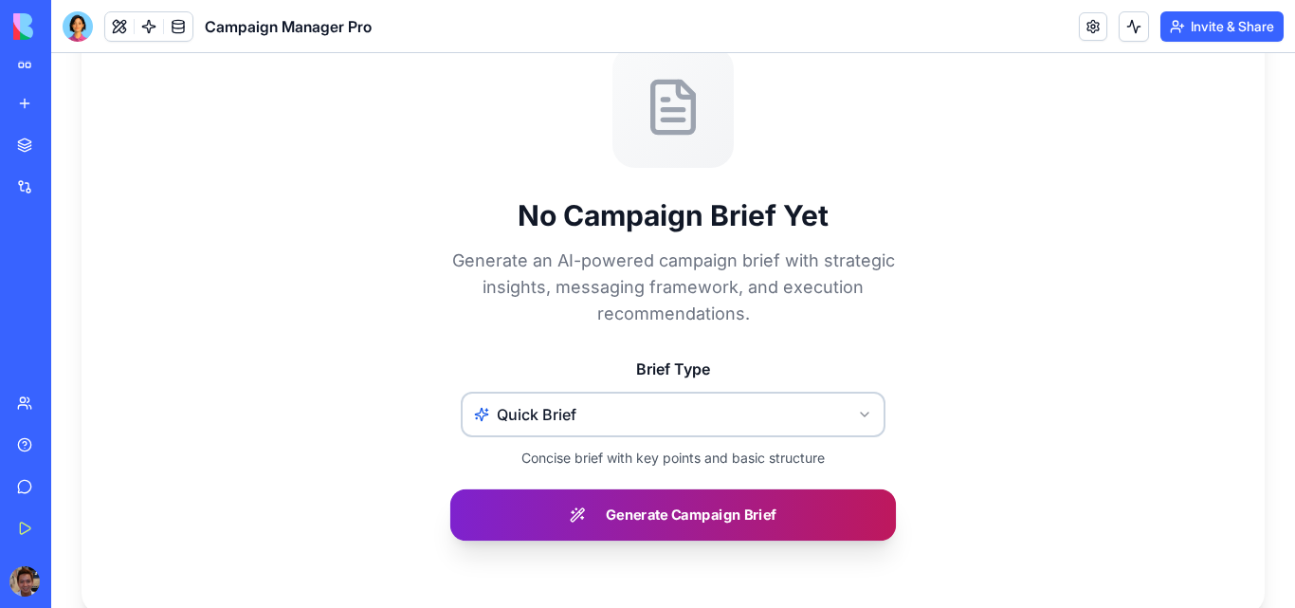
click at [649, 517] on button "Generate Campaign Brief" at bounding box center [673, 514] width 446 height 52
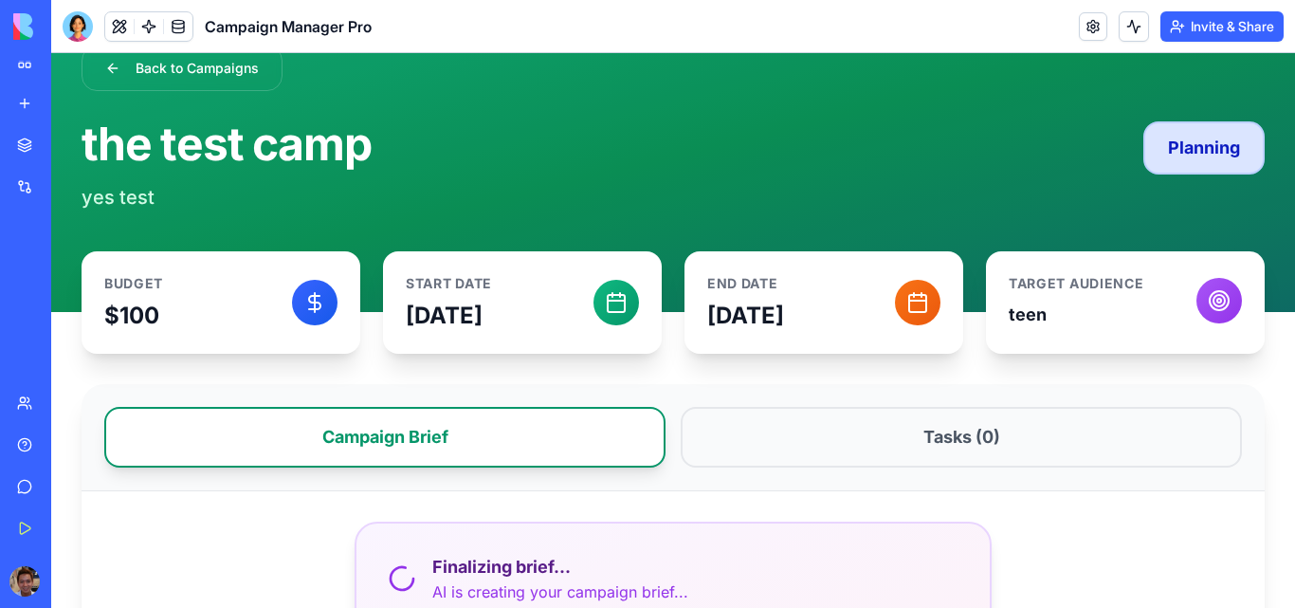
scroll to position [5, 0]
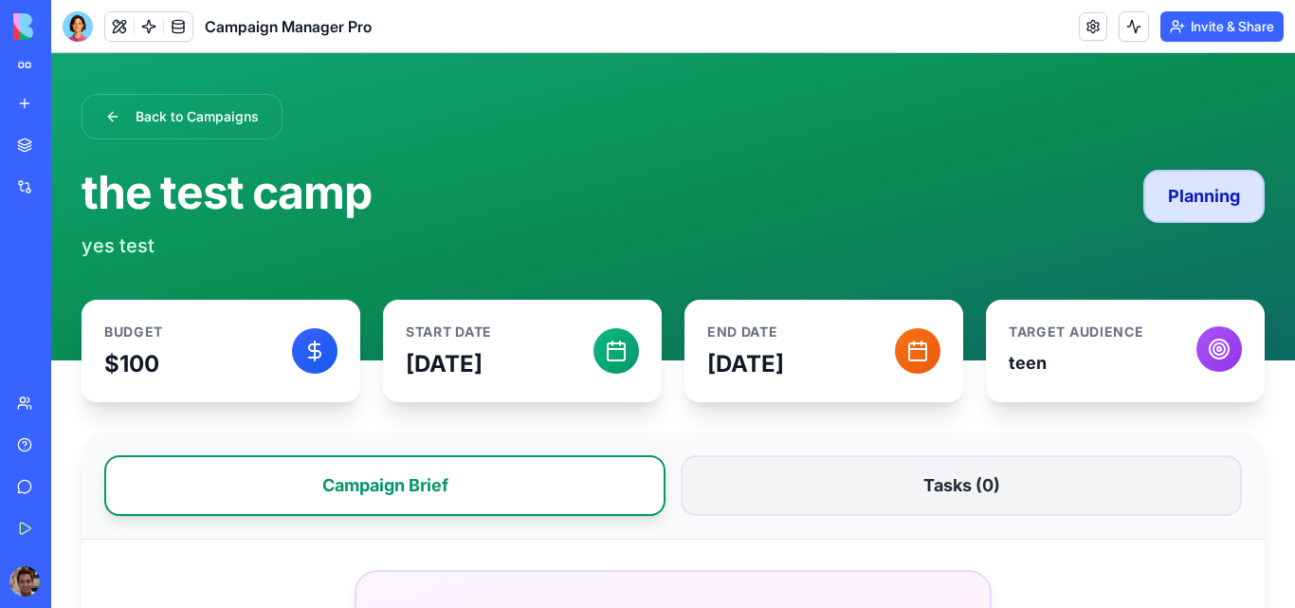
click at [928, 484] on button "Tasks ( 0 )" at bounding box center [961, 485] width 561 height 61
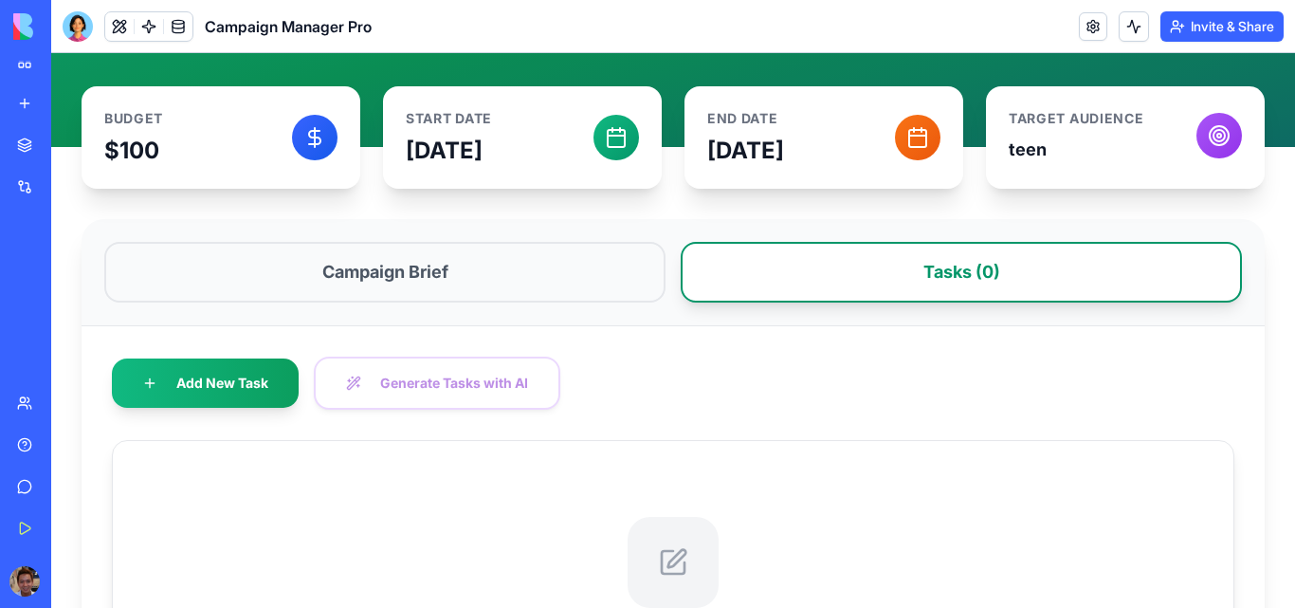
scroll to position [289, 0]
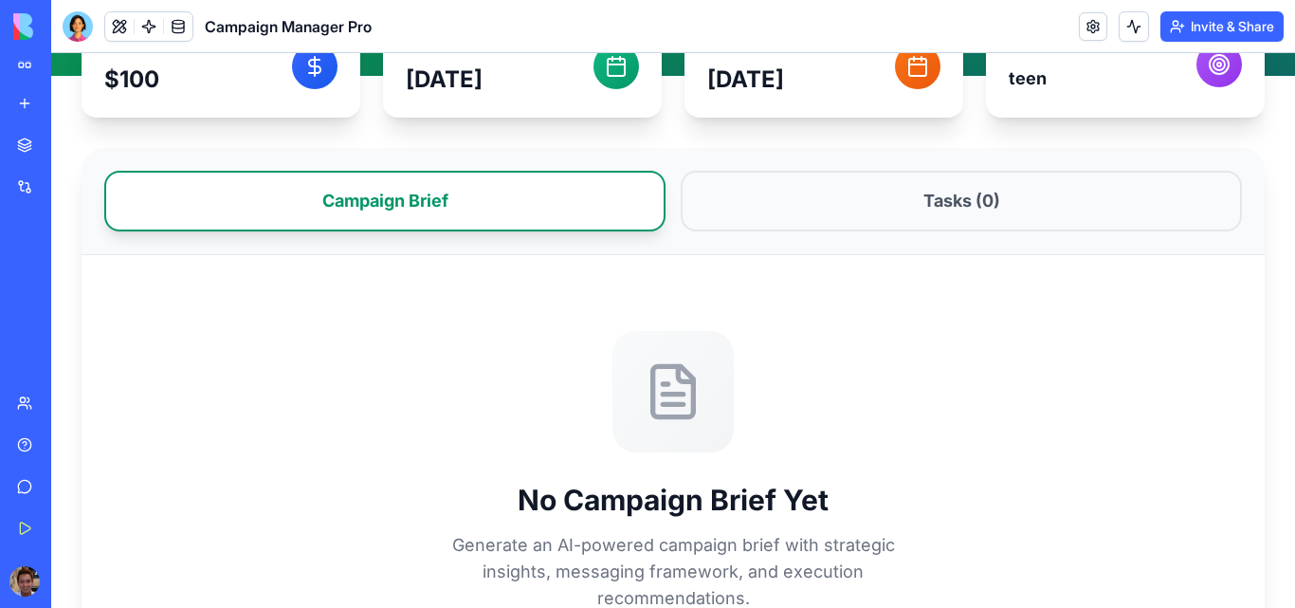
click at [468, 198] on button "Campaign Brief" at bounding box center [384, 201] width 561 height 61
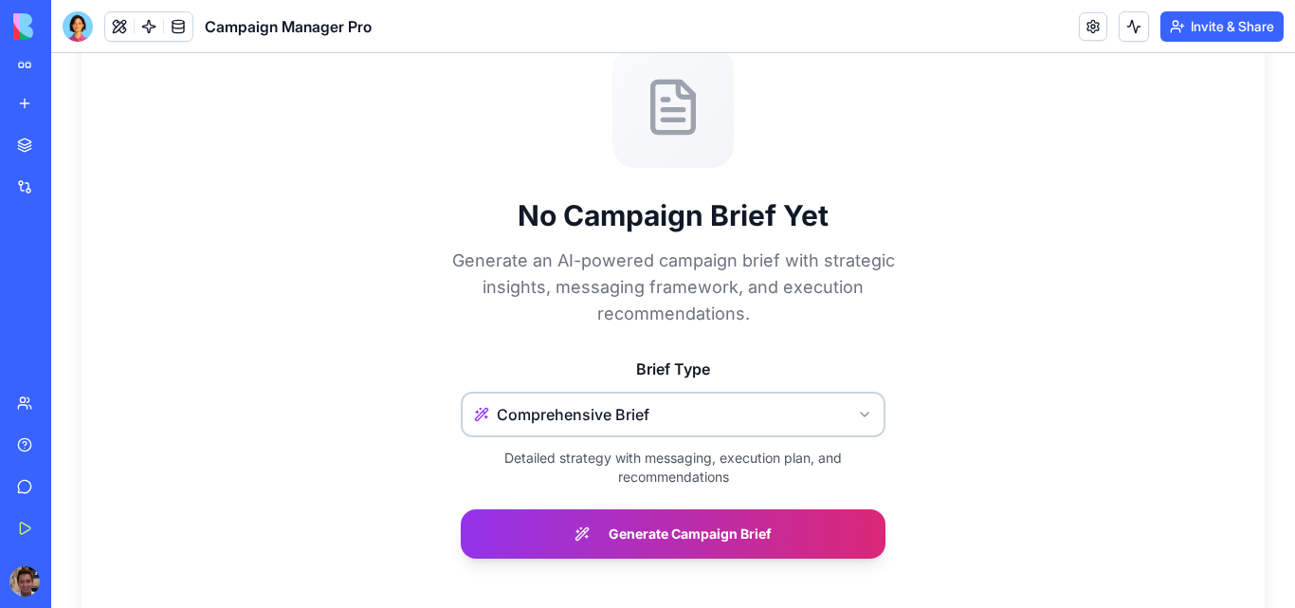
scroll to position [100, 0]
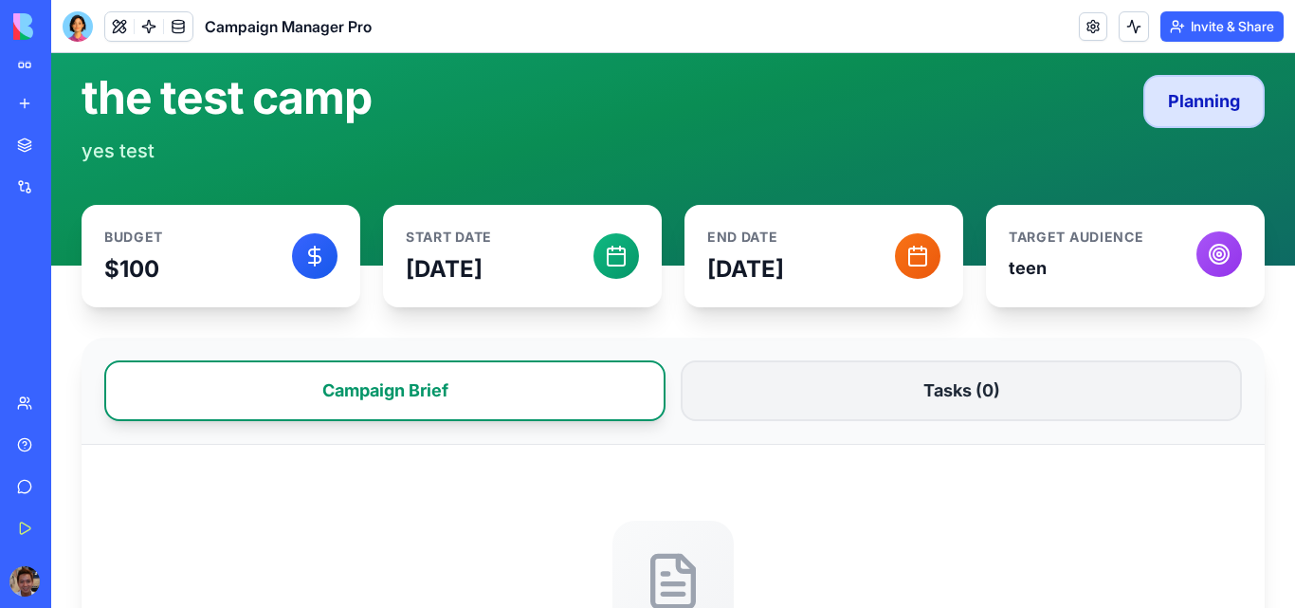
click at [910, 379] on button "Tasks ( 0 )" at bounding box center [961, 390] width 561 height 61
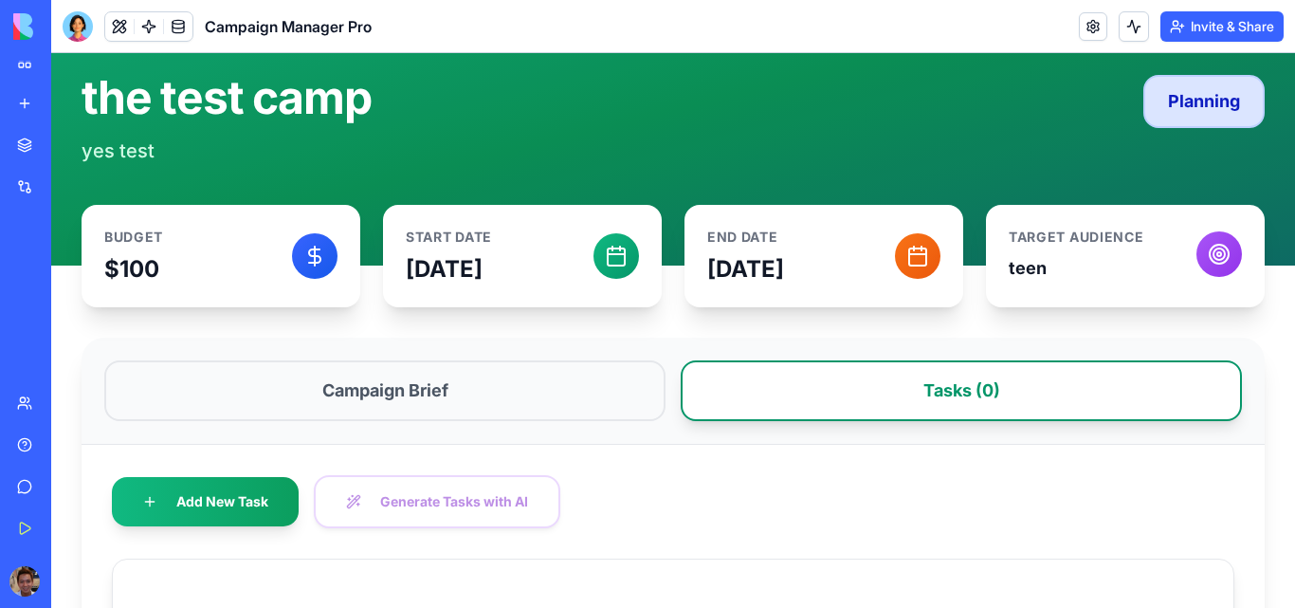
scroll to position [289, 0]
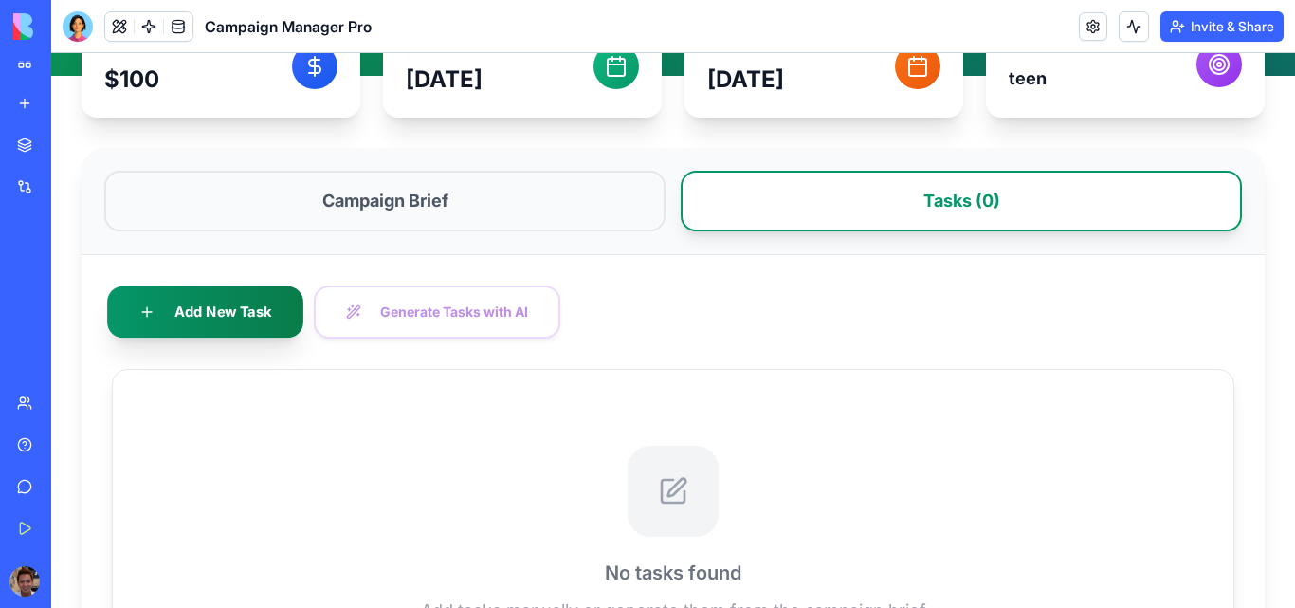
click at [200, 313] on button "Add New Task" at bounding box center [205, 311] width 196 height 52
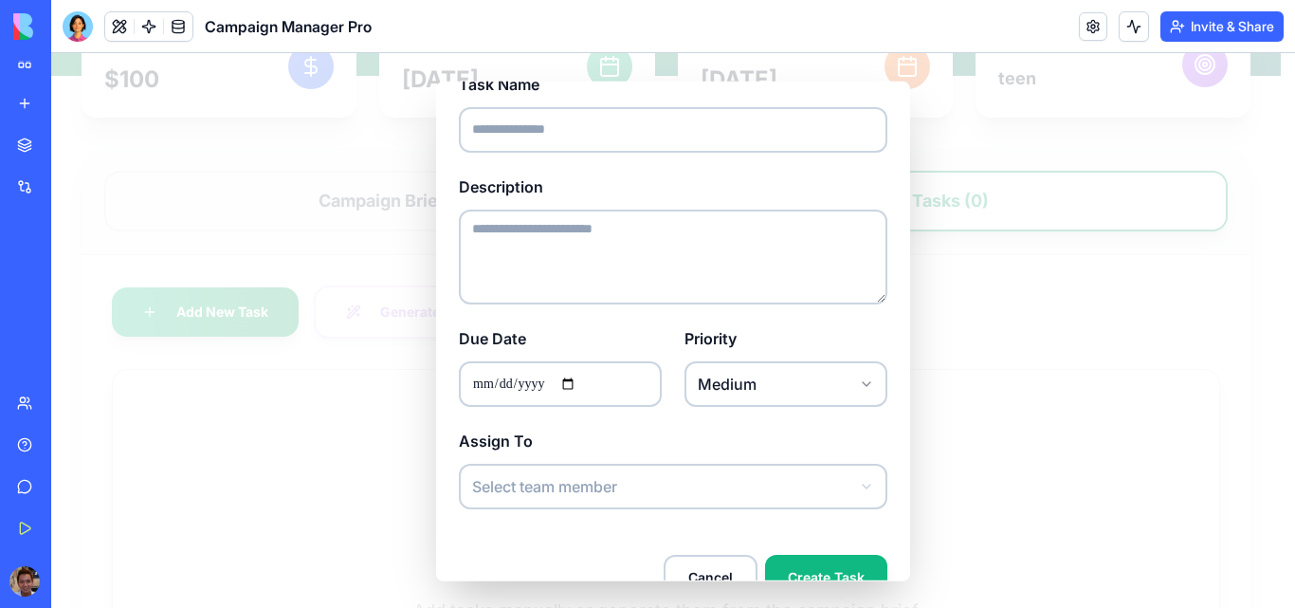
scroll to position [170, 0]
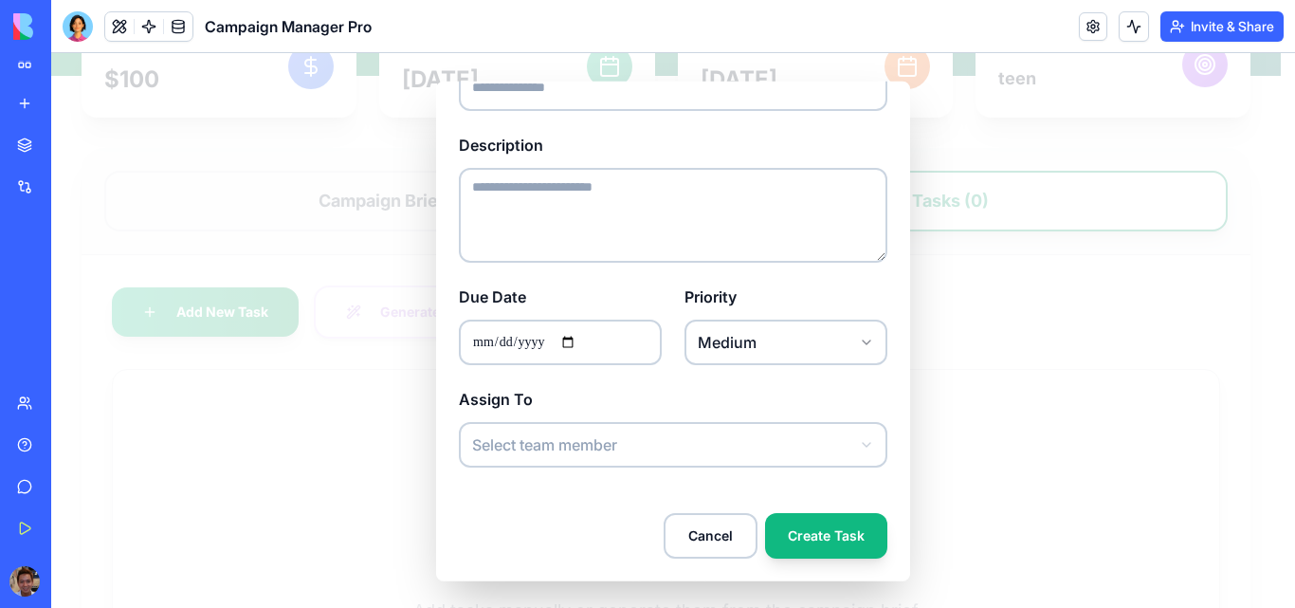
click at [584, 338] on input "Due Date" at bounding box center [560, 342] width 203 height 46
click at [788, 335] on body "Back to Campaigns the test camp yes test Planning Budget $100 Start Date Sep 17…" at bounding box center [666, 262] width 1230 height 997
click at [883, 278] on body "Back to Campaigns the test camp yes test Planning Budget $100 Start Date Sep 17…" at bounding box center [666, 262] width 1230 height 997
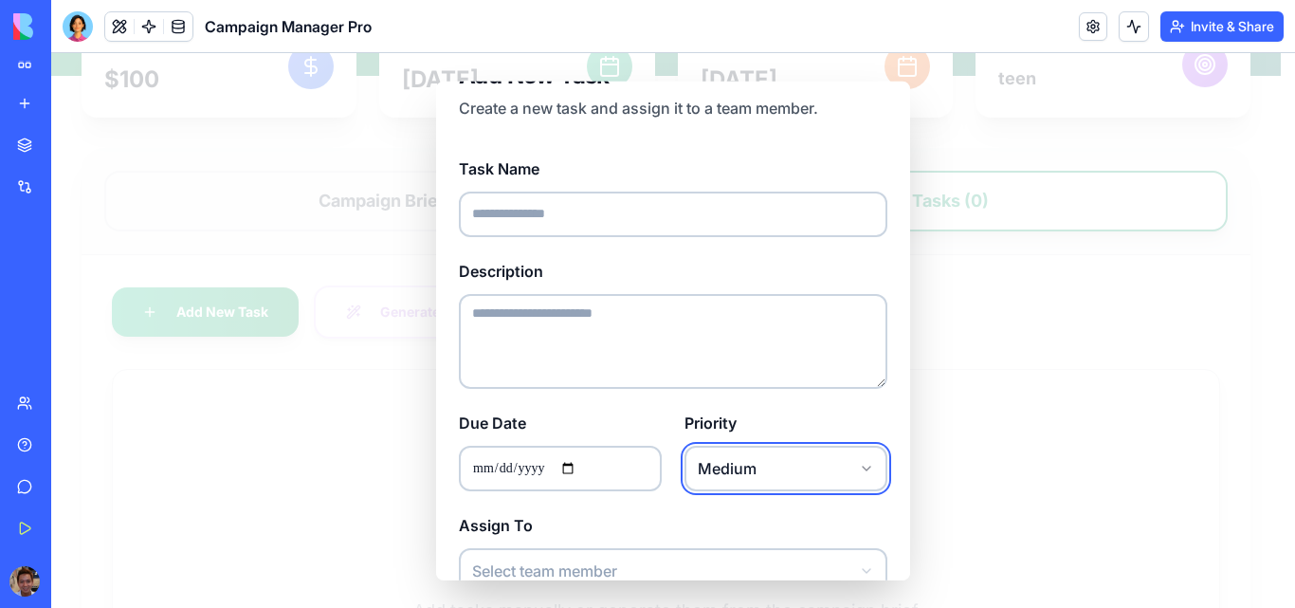
scroll to position [0, 0]
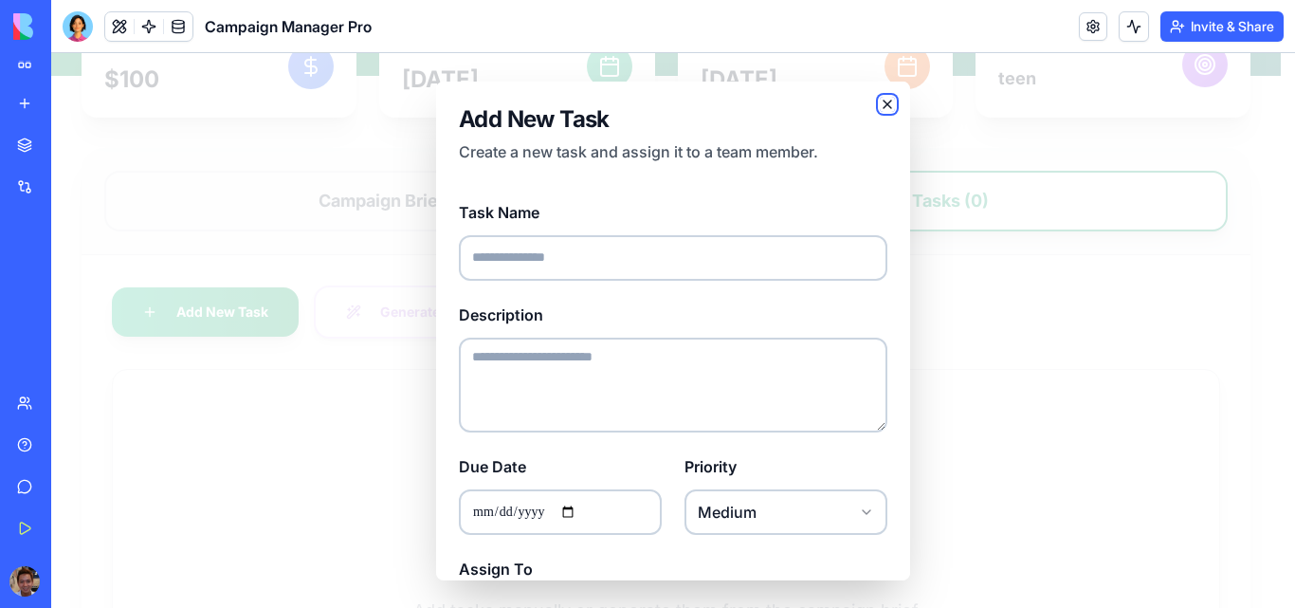
click at [880, 111] on icon "button" at bounding box center [887, 103] width 15 height 15
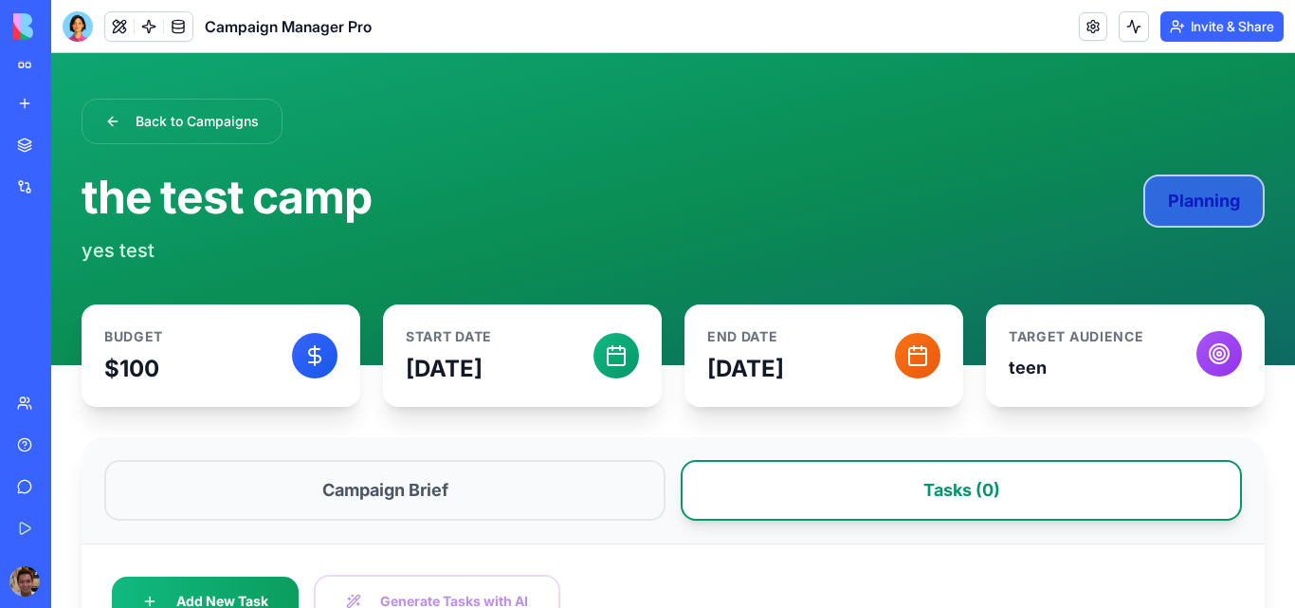
click at [1206, 216] on div "Planning" at bounding box center [1204, 200] width 121 height 53
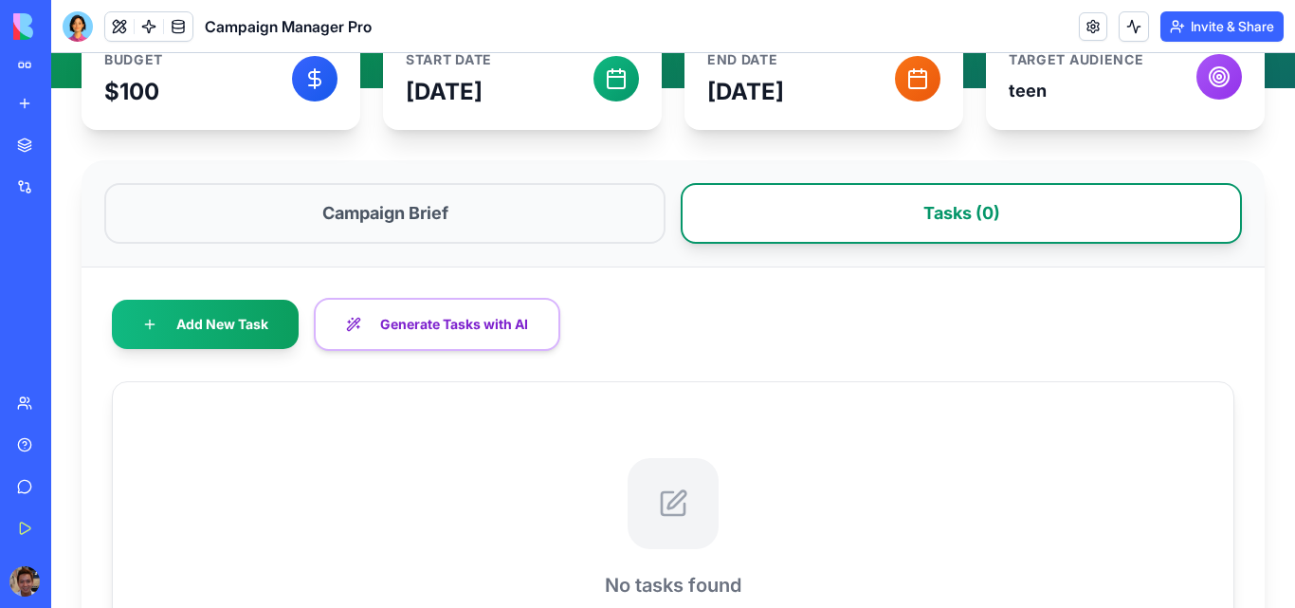
scroll to position [443, 0]
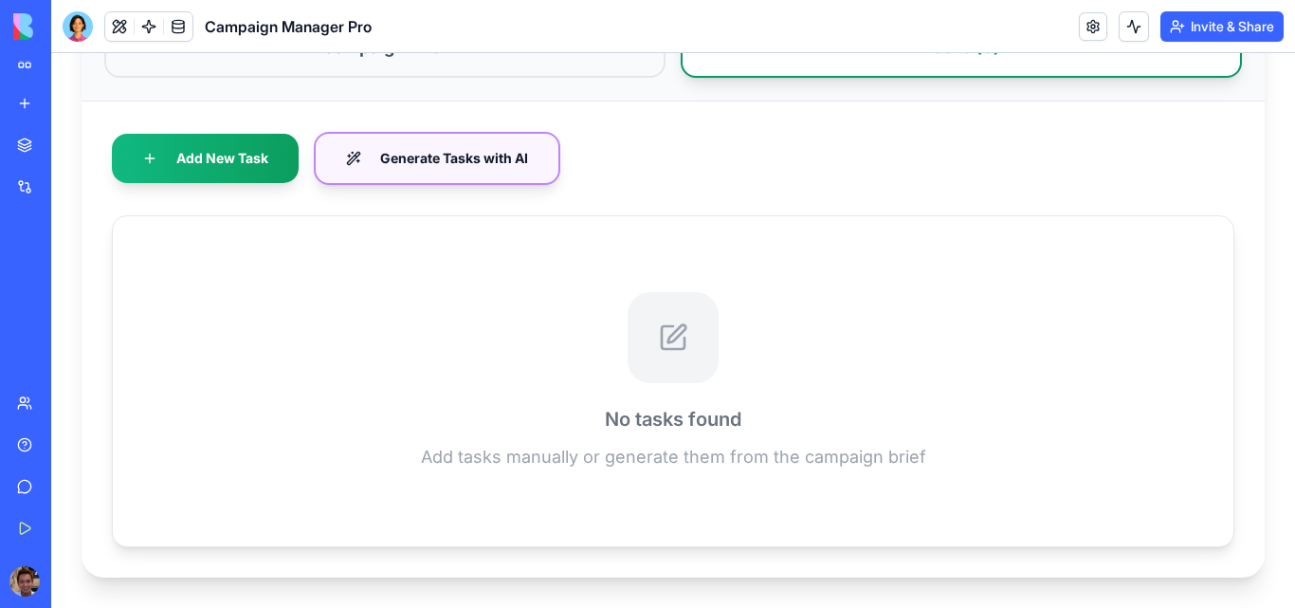
click at [490, 174] on button "Generate Tasks with AI" at bounding box center [437, 158] width 247 height 53
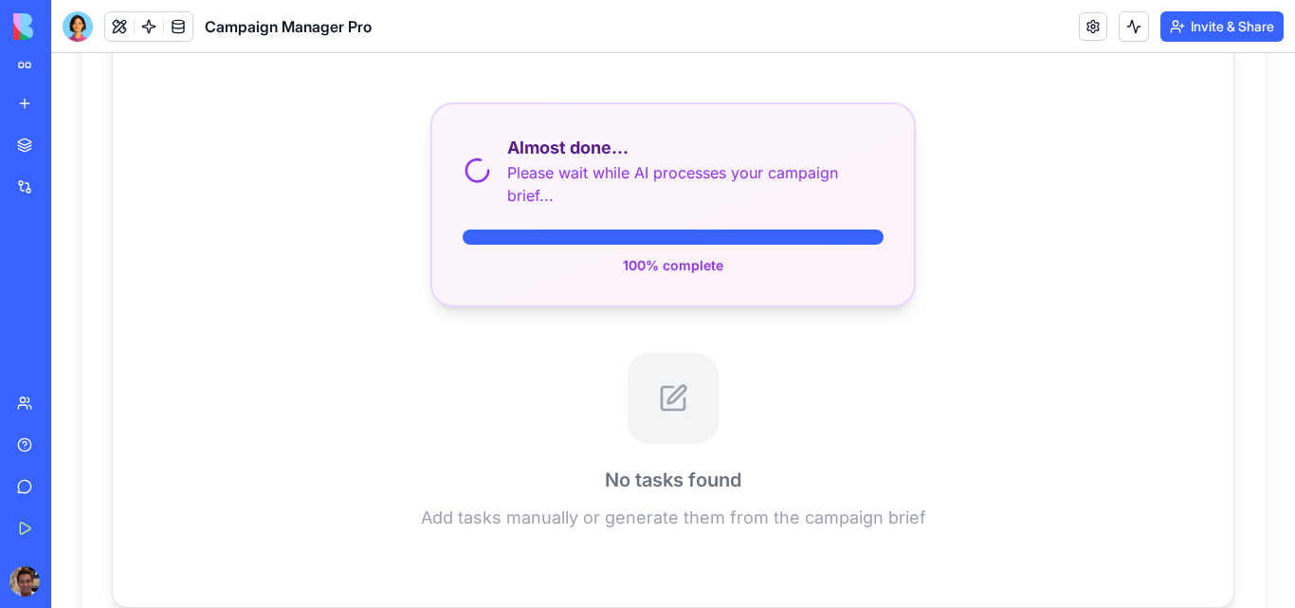
scroll to position [693, 0]
